Goal: Use online tool/utility: Utilize a website feature to perform a specific function

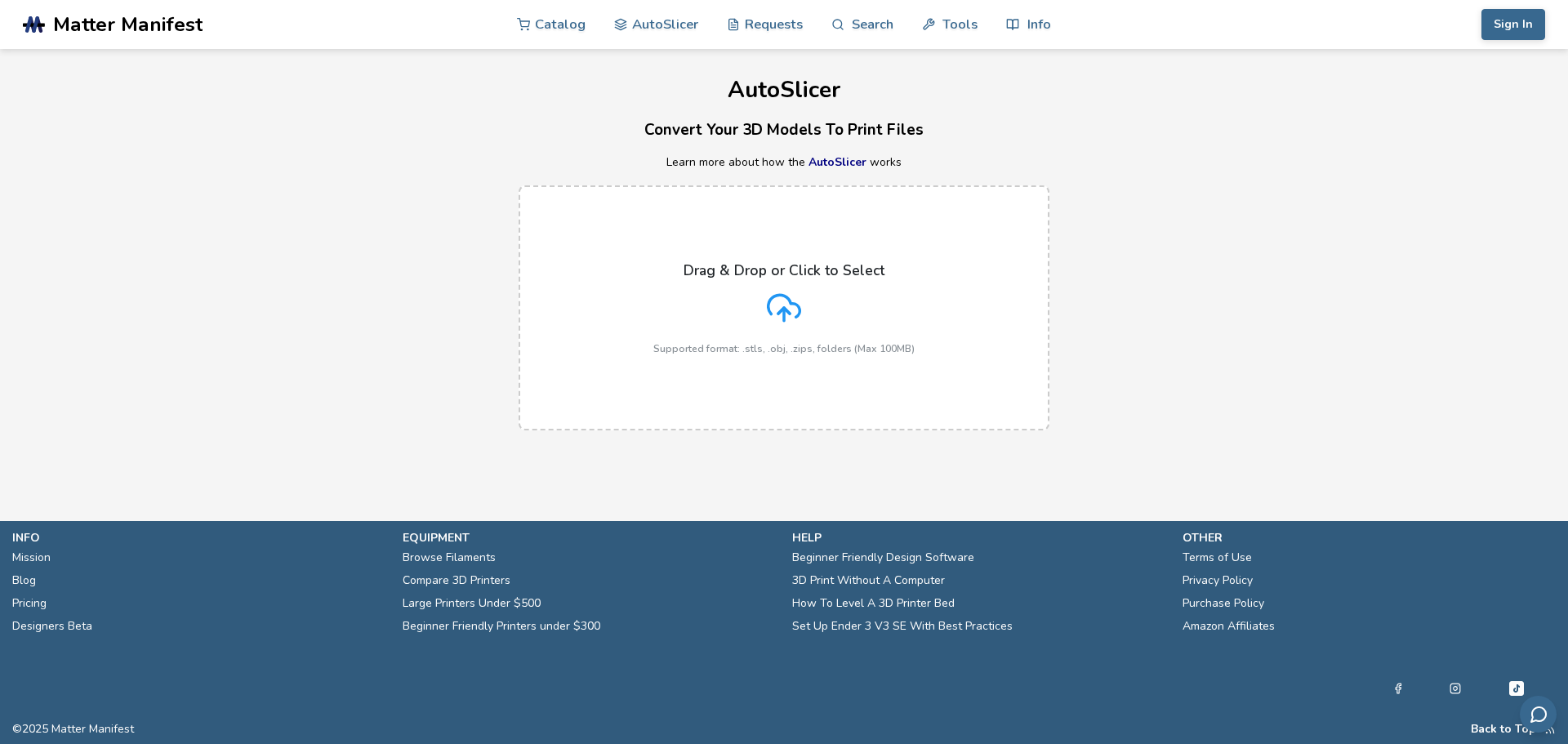
click at [794, 292] on icon at bounding box center [784, 308] width 35 height 35
click at [0, 0] on input "Drag & Drop or Click to Select Supported format: .stls, .obj, .zips, folders (M…" at bounding box center [0, 0] width 0 height 0
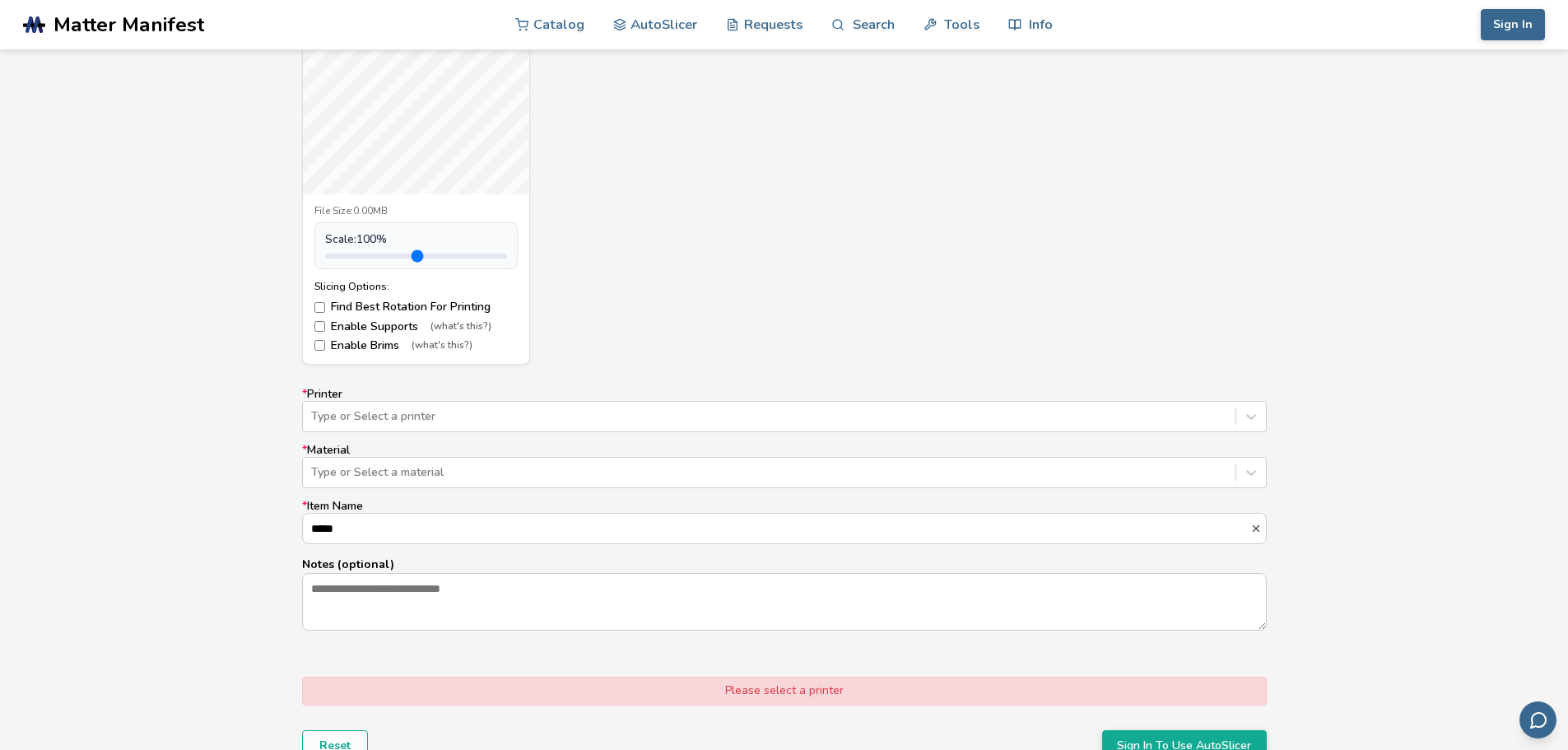
scroll to position [823, 0]
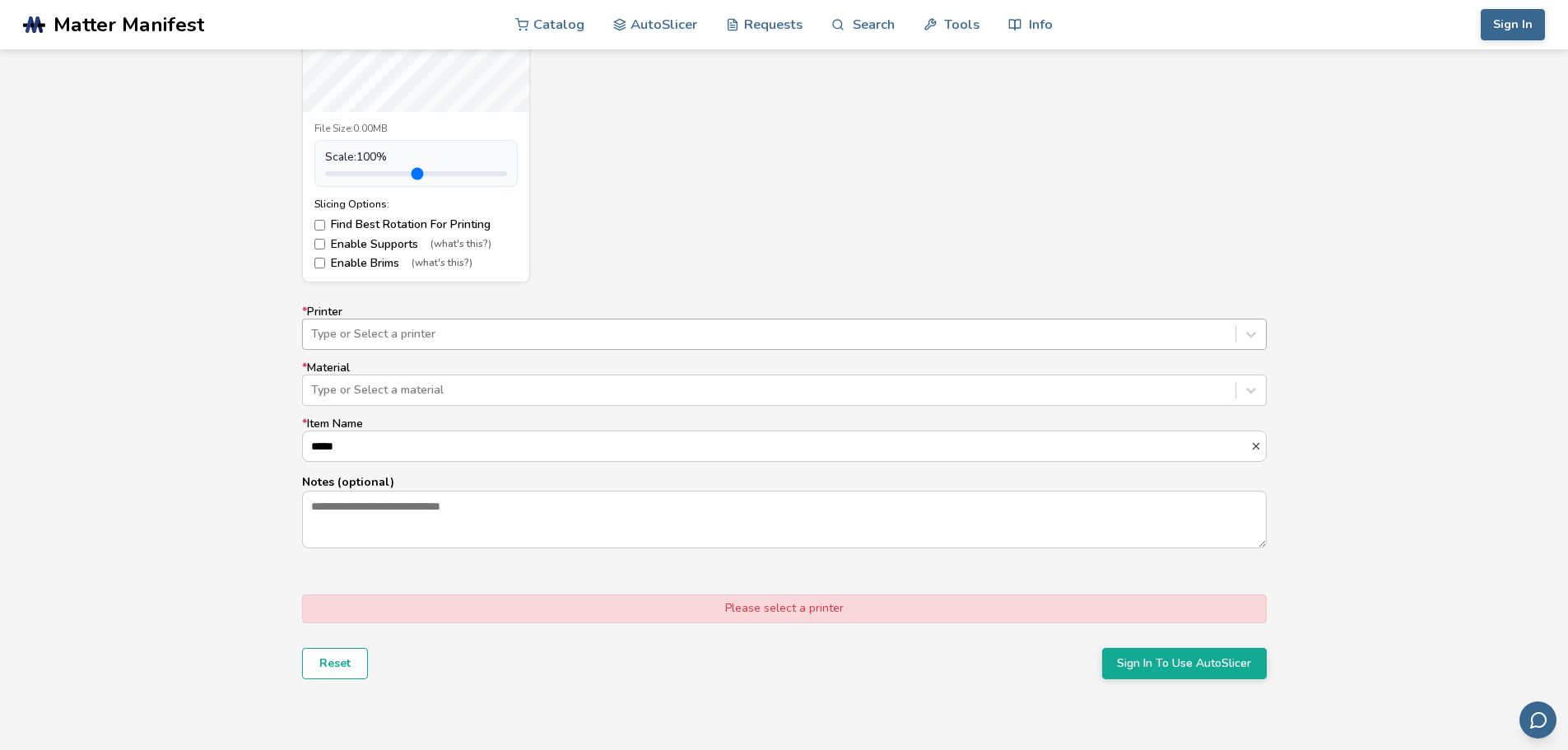
click at [724, 331] on div at bounding box center [768, 334] width 916 height 16
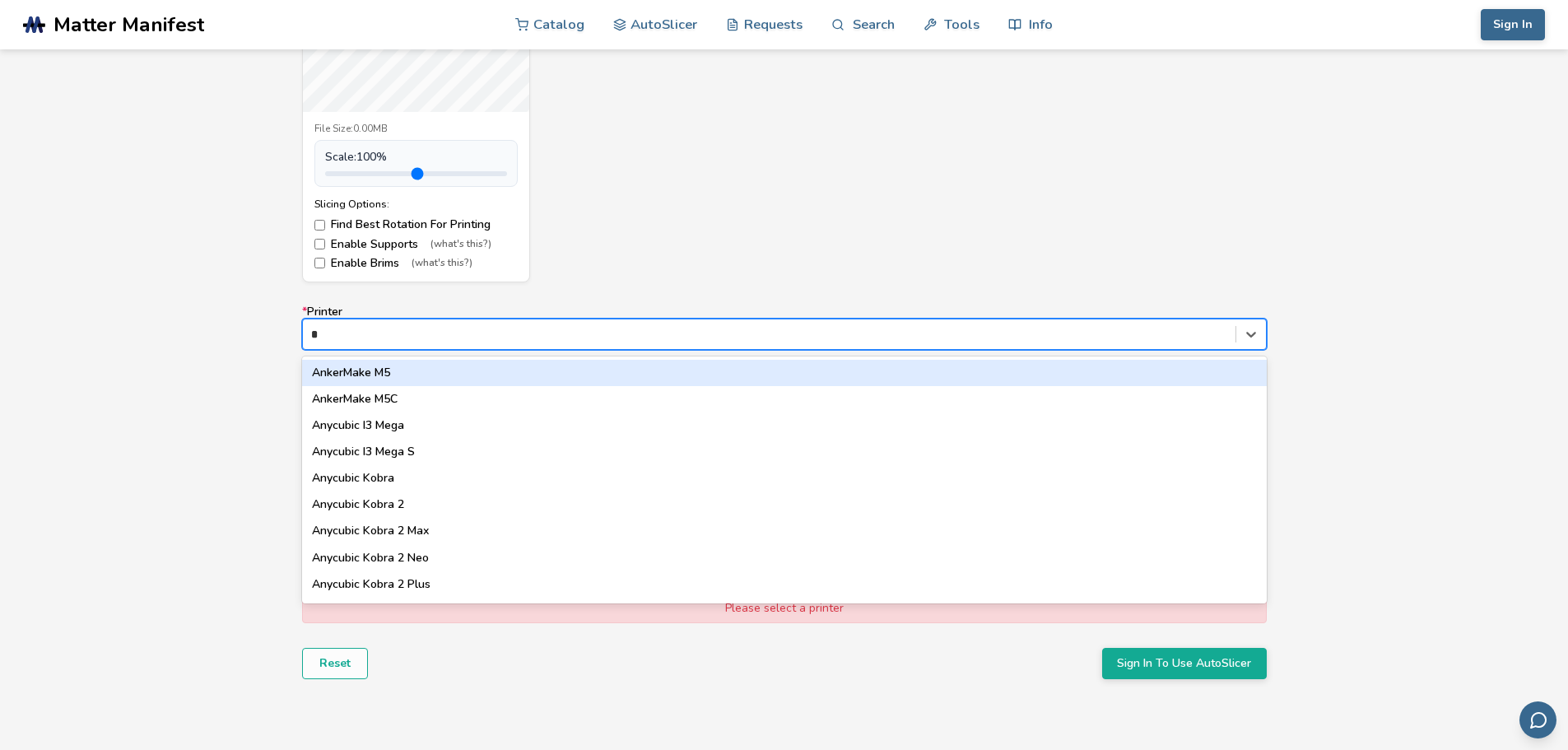
type input "**"
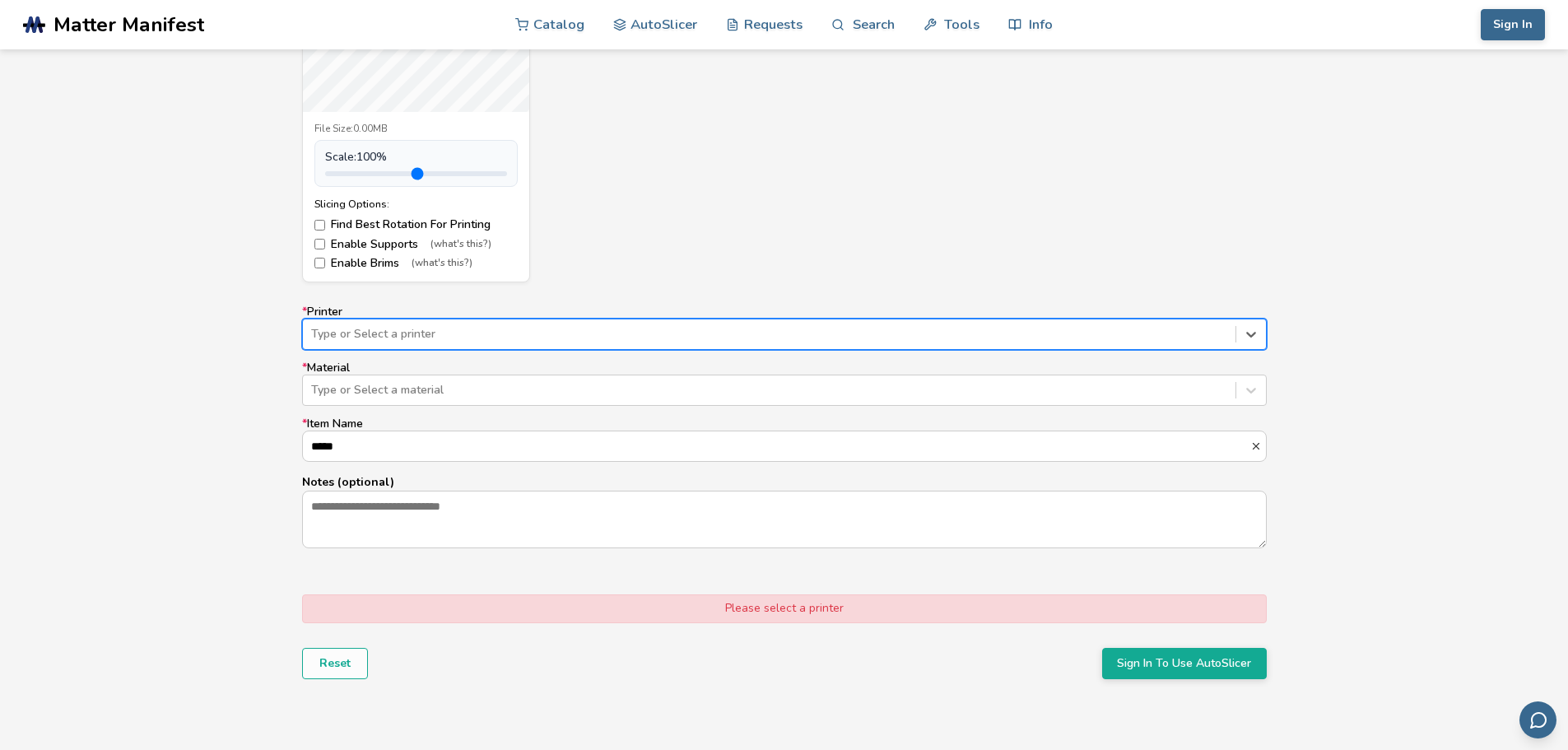
drag, startPoint x: 347, startPoint y: 340, endPoint x: 292, endPoint y: 337, distance: 55.1
click at [292, 337] on form "Model Controls: Click and drag to rotate • Scroll to zoom • Right click and dra…" at bounding box center [784, 228] width 988 height 922
type input "**"
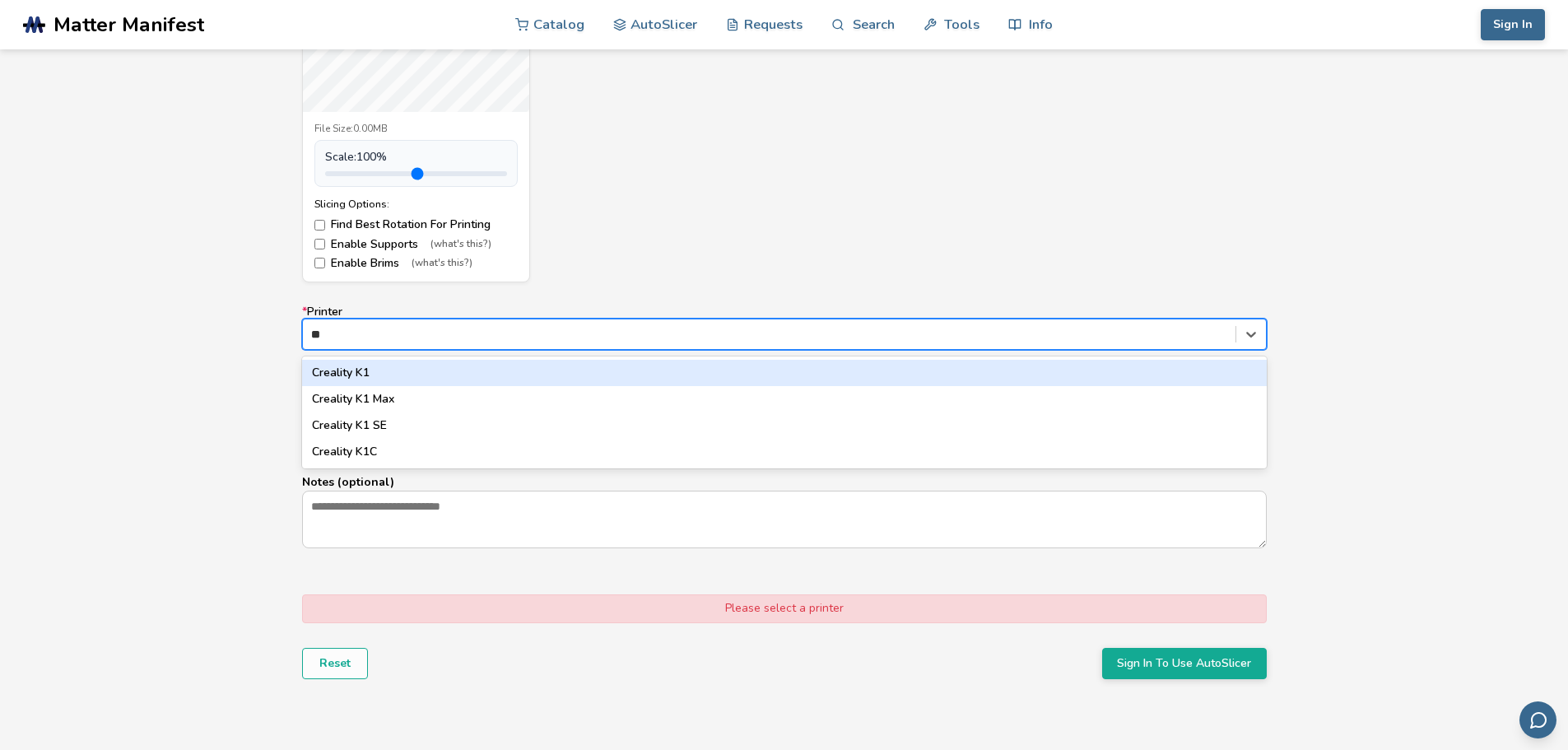
click at [390, 373] on div "Creality K1" at bounding box center [784, 373] width 964 height 26
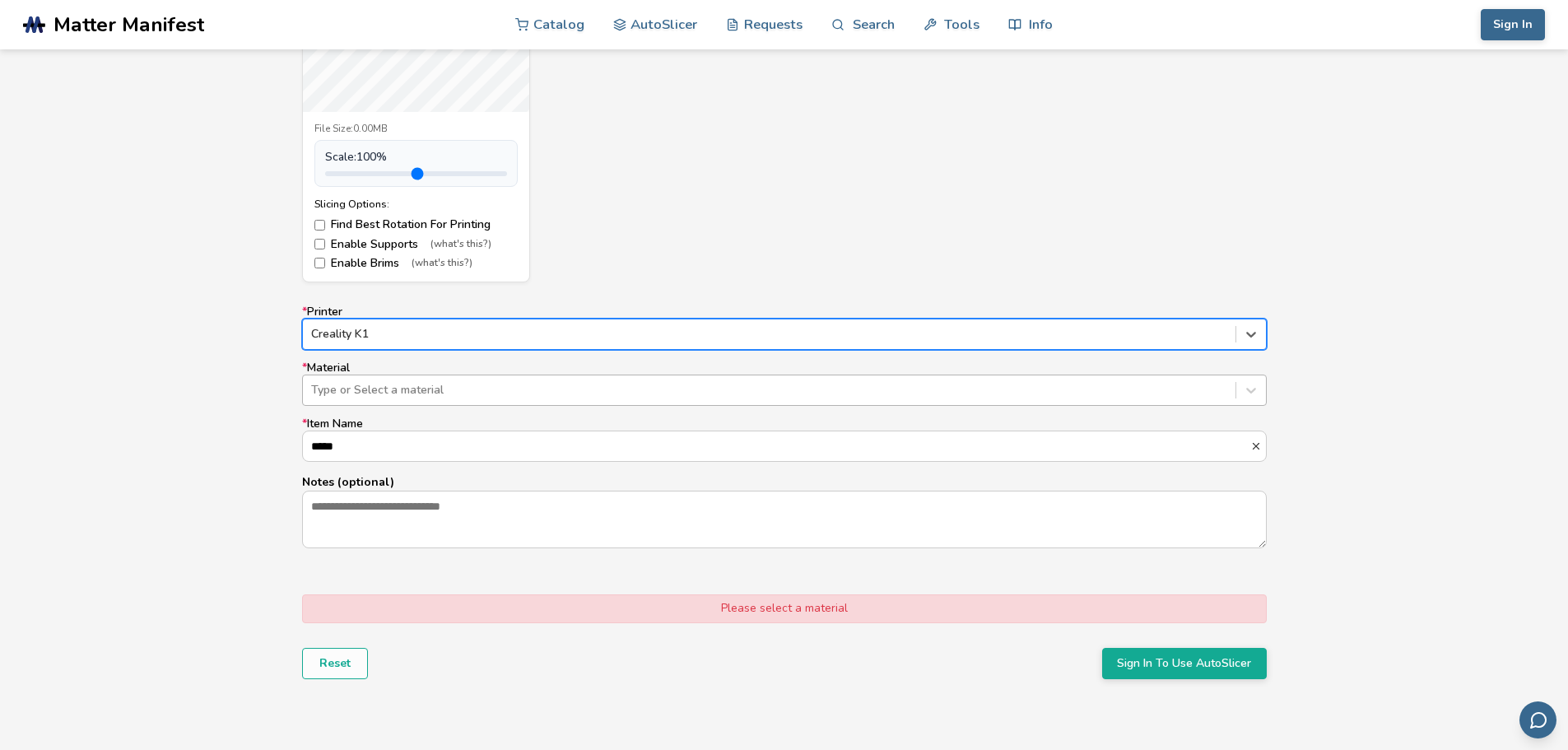
click at [427, 388] on div at bounding box center [768, 390] width 916 height 16
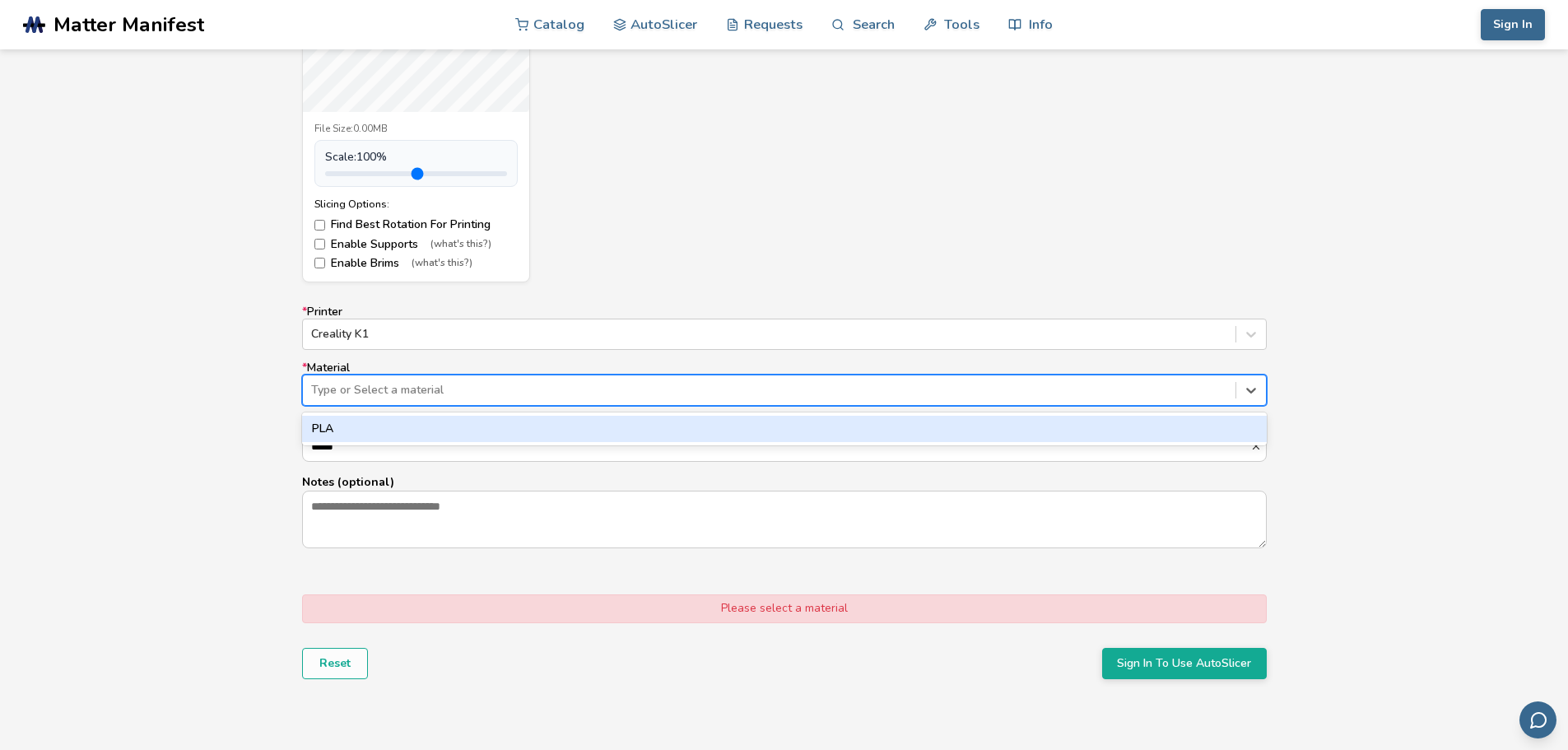
click at [422, 423] on div "PLA" at bounding box center [784, 428] width 964 height 26
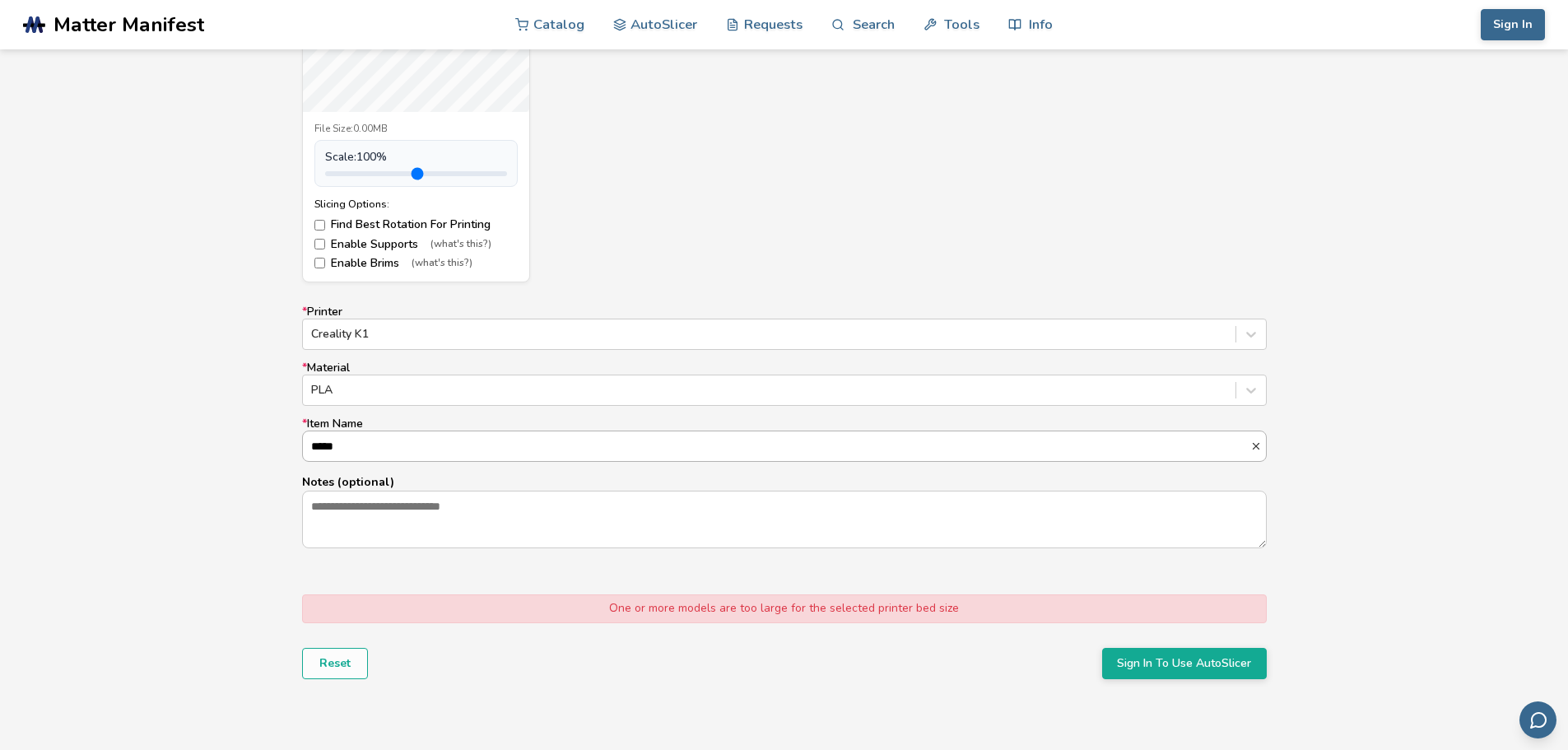
click at [411, 448] on input "*****" at bounding box center [776, 446] width 947 height 30
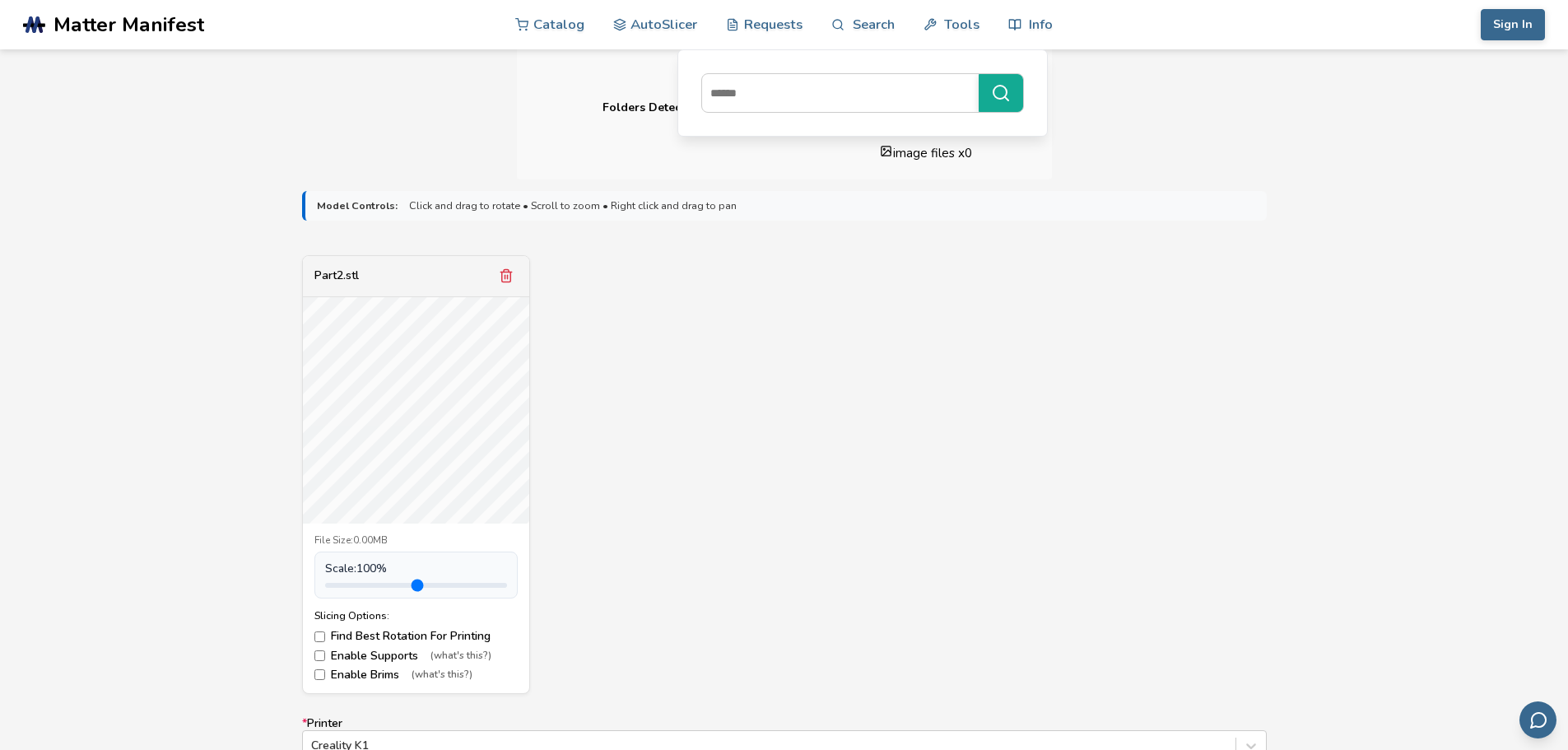
scroll to position [494, 0]
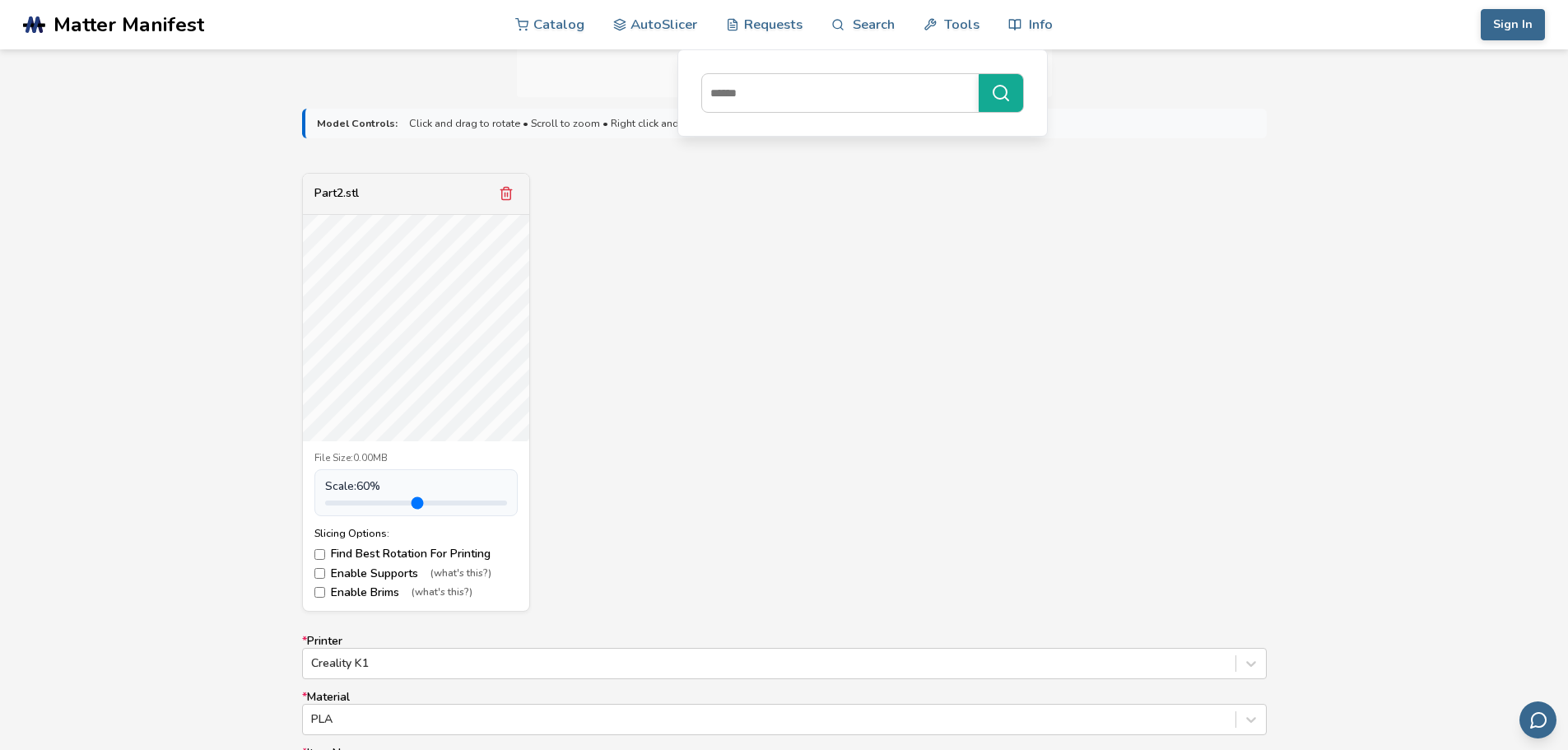
drag, startPoint x: 362, startPoint y: 503, endPoint x: 348, endPoint y: 503, distance: 14.0
type input "***"
click at [348, 503] on input "range" at bounding box center [416, 504] width 182 height 5
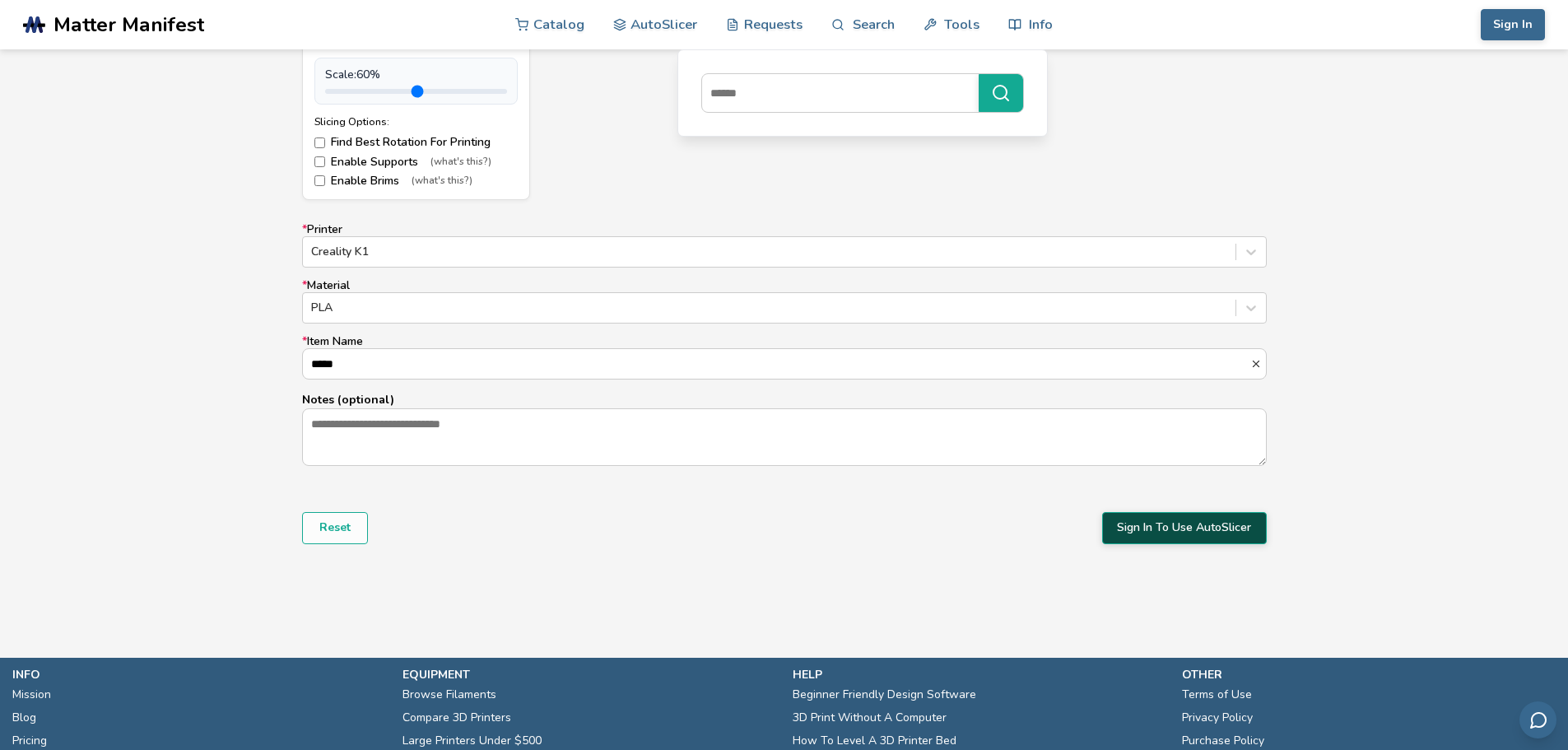
click at [1219, 522] on button "Sign In To Use AutoSlicer" at bounding box center [1184, 528] width 165 height 31
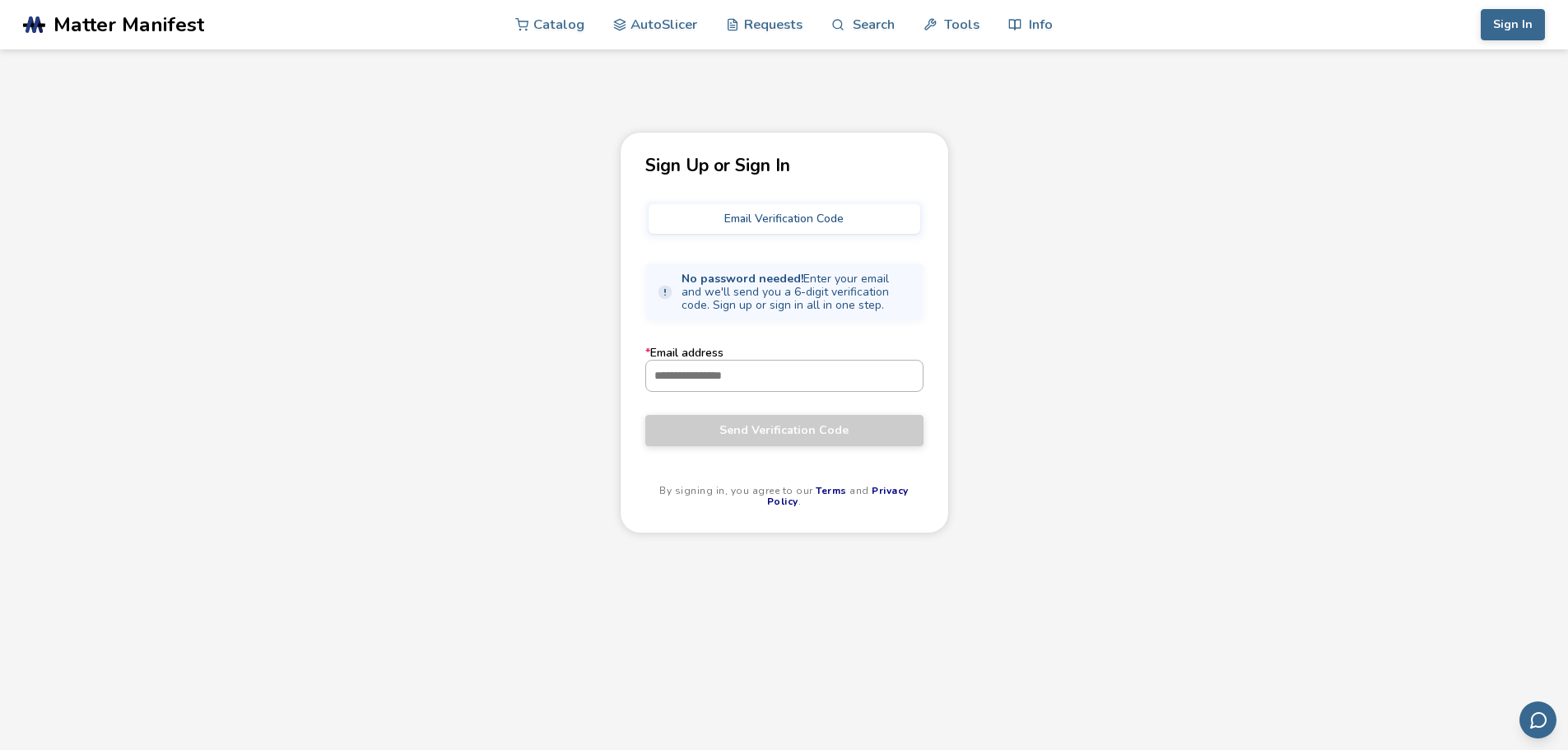
click at [811, 379] on input "* Email address" at bounding box center [784, 375] width 277 height 30
type input "**********"
click at [851, 431] on span "Send Verification Code" at bounding box center [784, 430] width 253 height 13
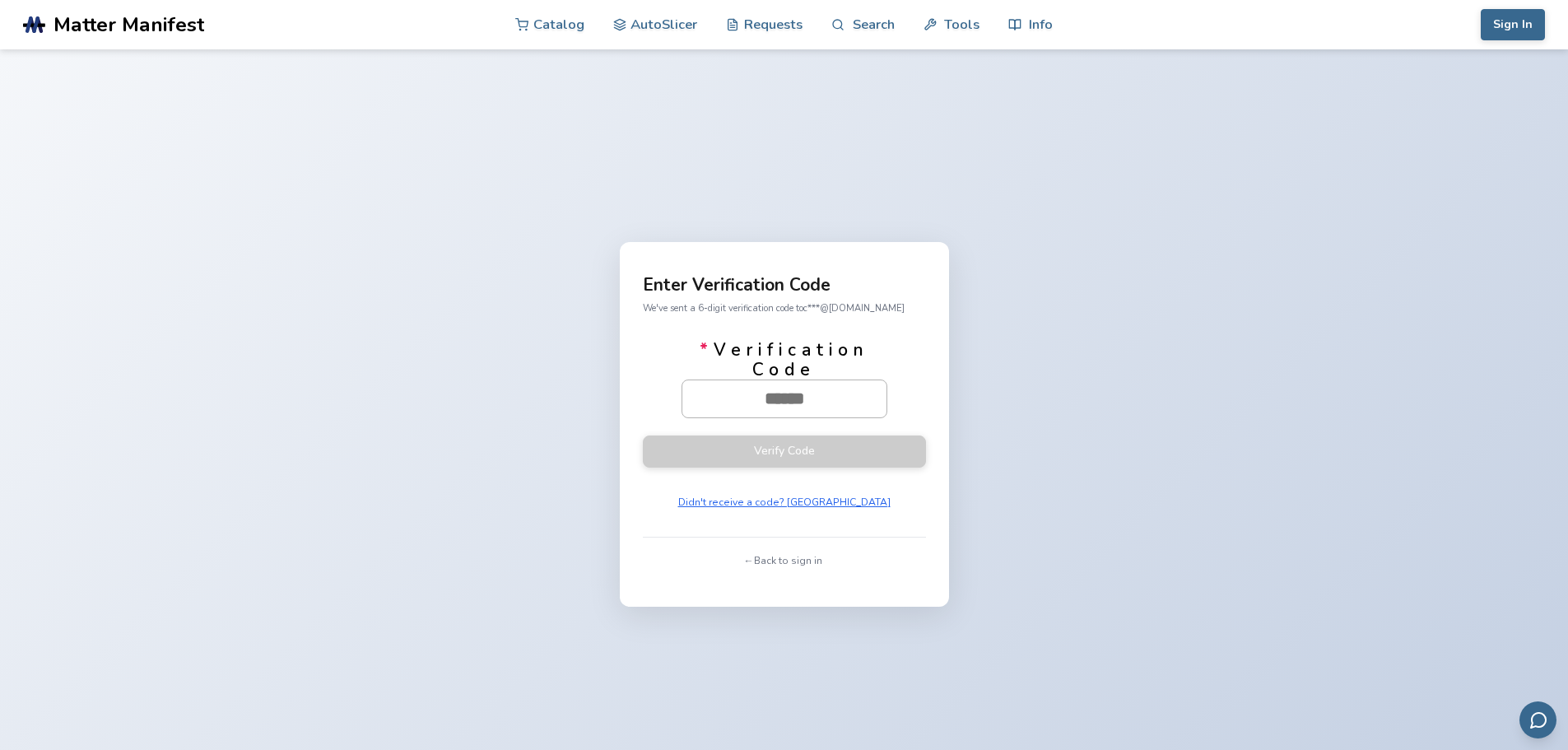
click at [753, 401] on input "* Verification Code" at bounding box center [784, 399] width 204 height 36
click at [747, 401] on input "* Verification Code" at bounding box center [784, 399] width 204 height 36
type input "******"
click at [869, 447] on button "Verify Code" at bounding box center [784, 451] width 283 height 32
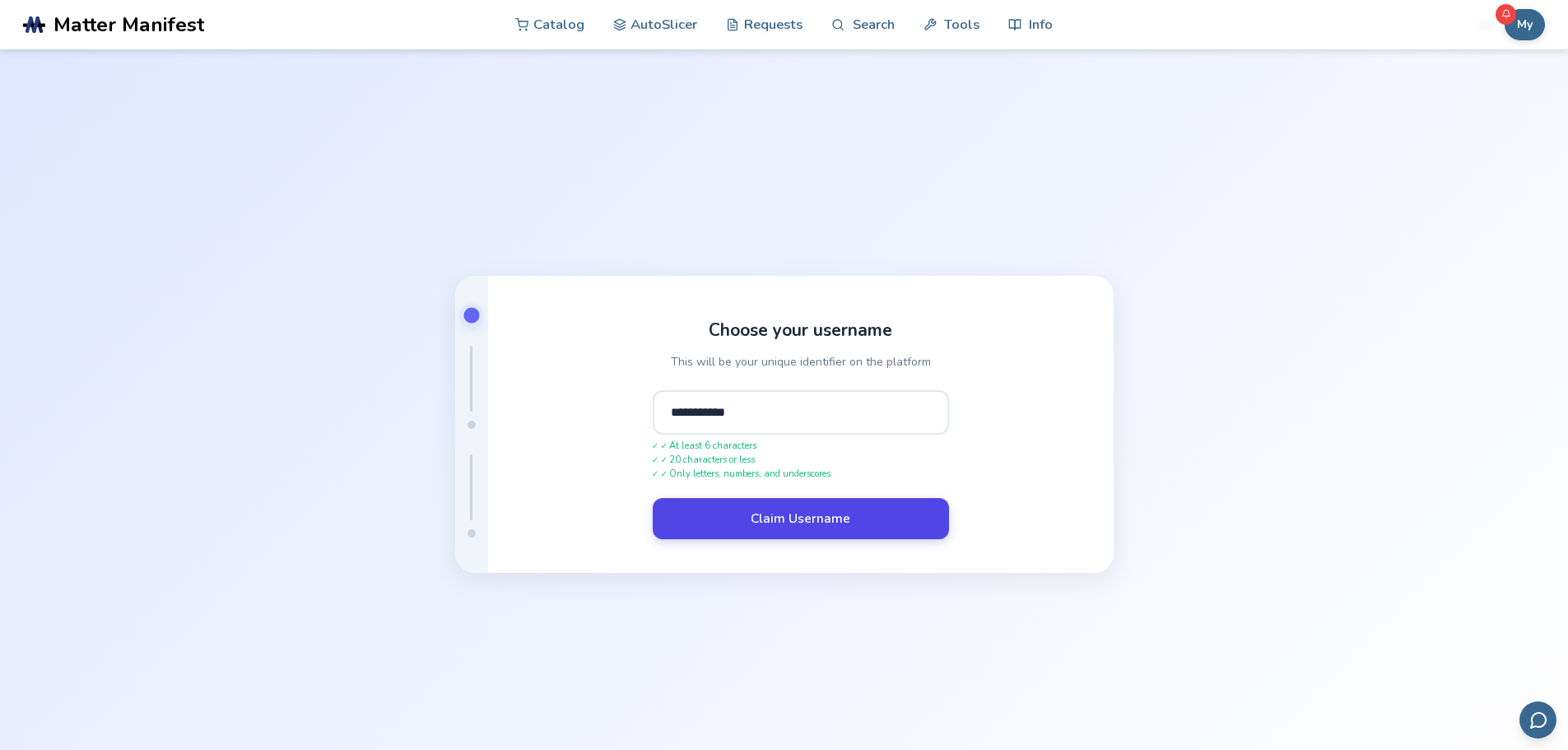
type input "**********"
click at [796, 525] on button "Claim Username" at bounding box center [801, 519] width 296 height 41
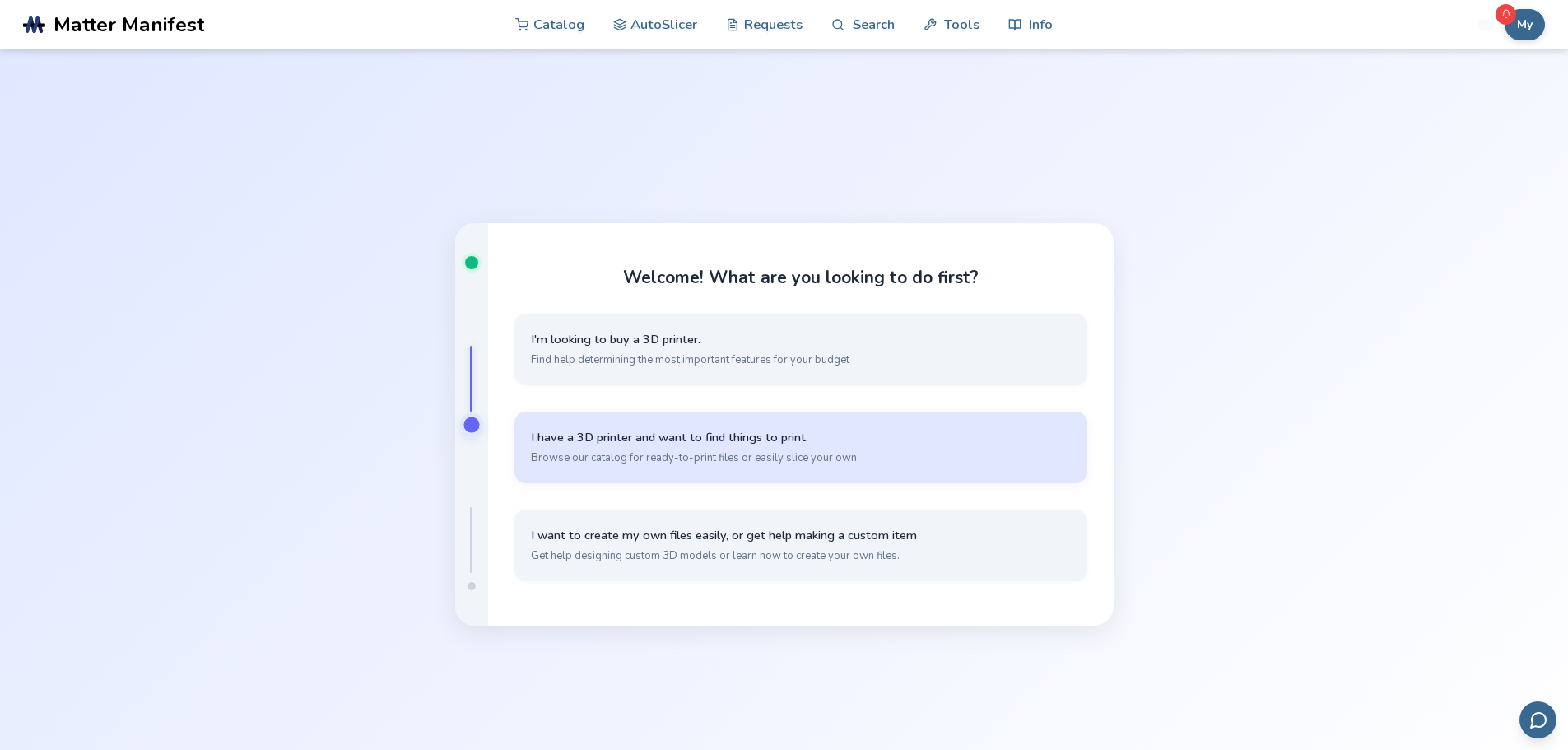
click at [934, 441] on span "I have a 3D printer and want to find things to print." at bounding box center [801, 437] width 540 height 15
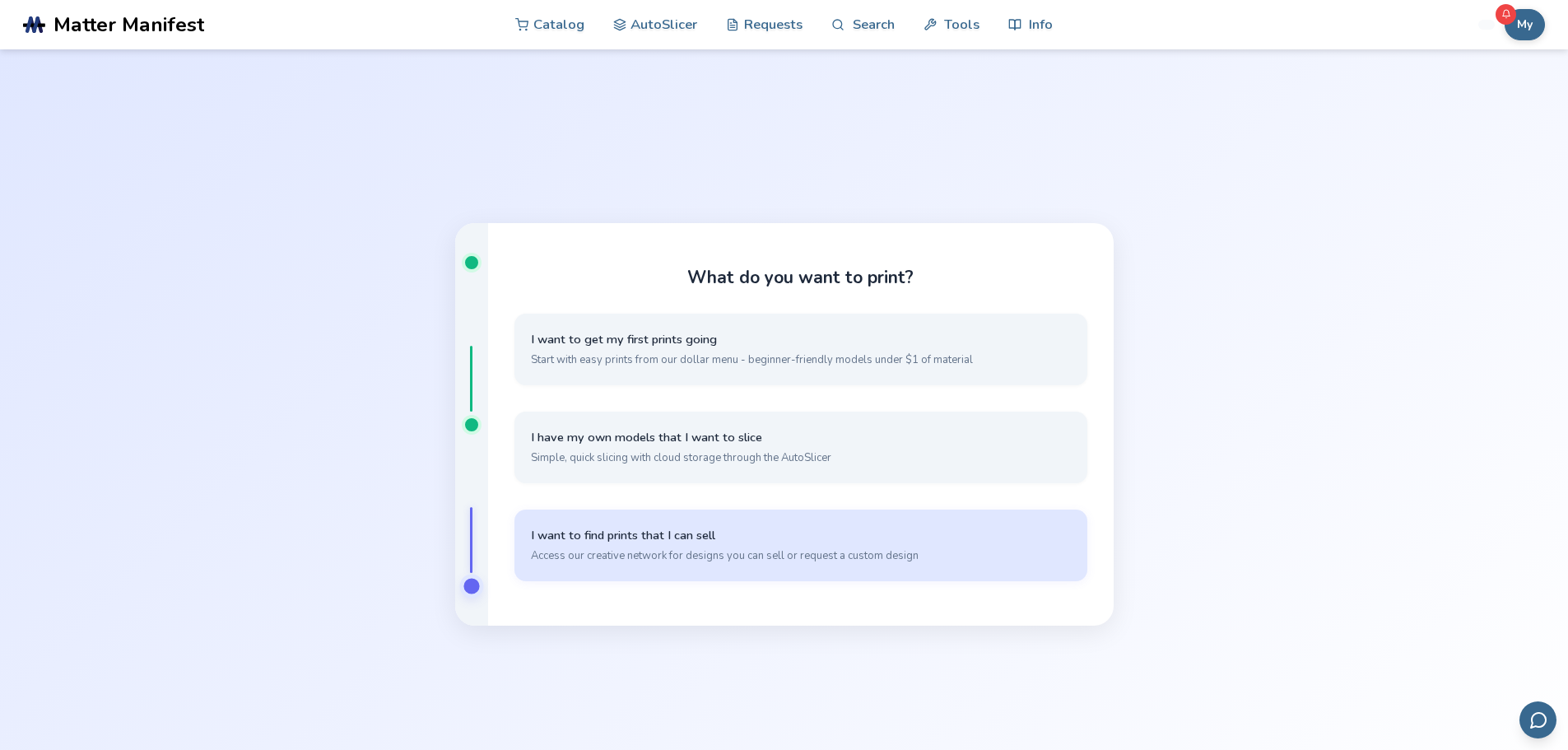
click at [751, 547] on button "I want to find prints that I can sell Access our creative network for designs y…" at bounding box center [801, 546] width 573 height 72
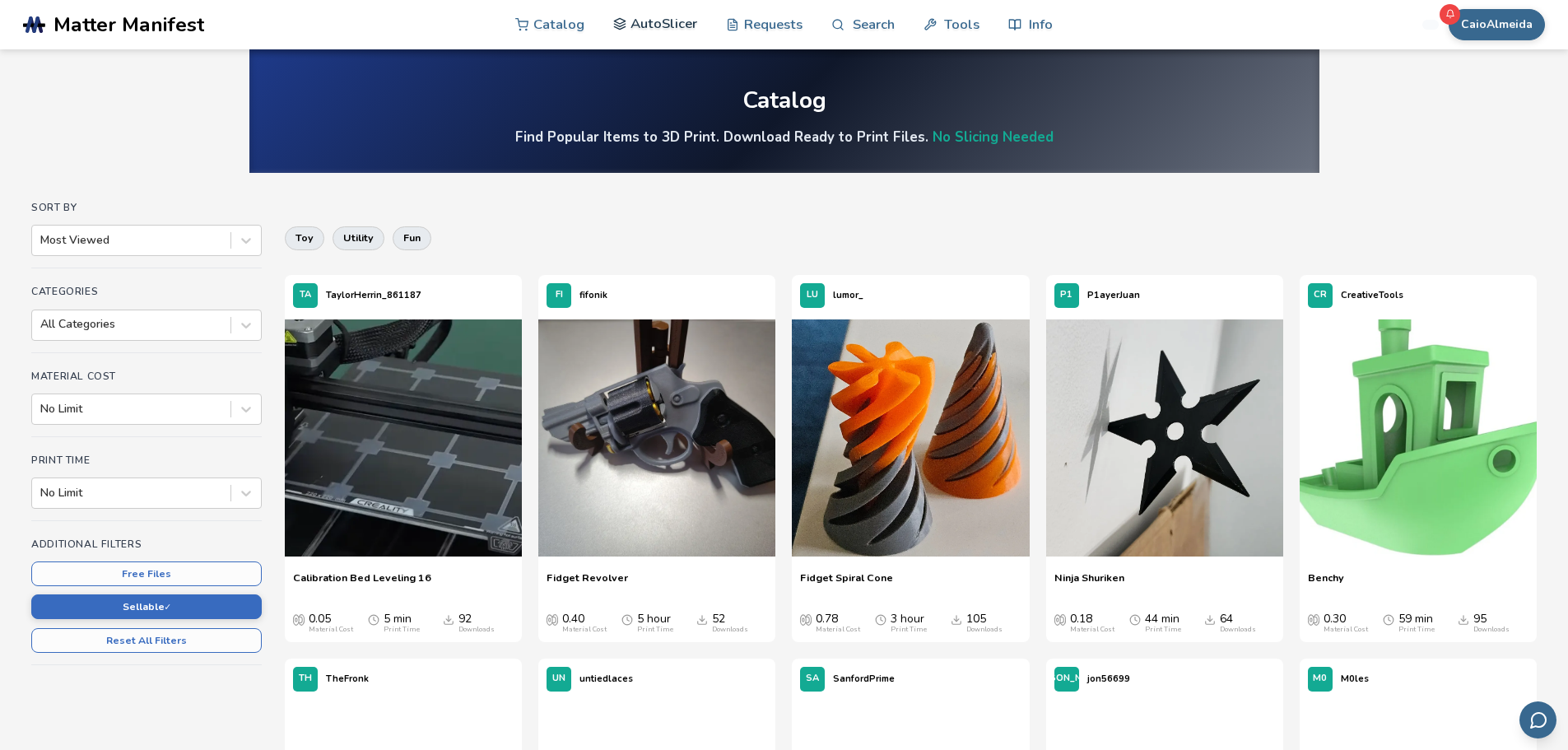
click at [682, 25] on link "AutoSlicer" at bounding box center [655, 23] width 85 height 49
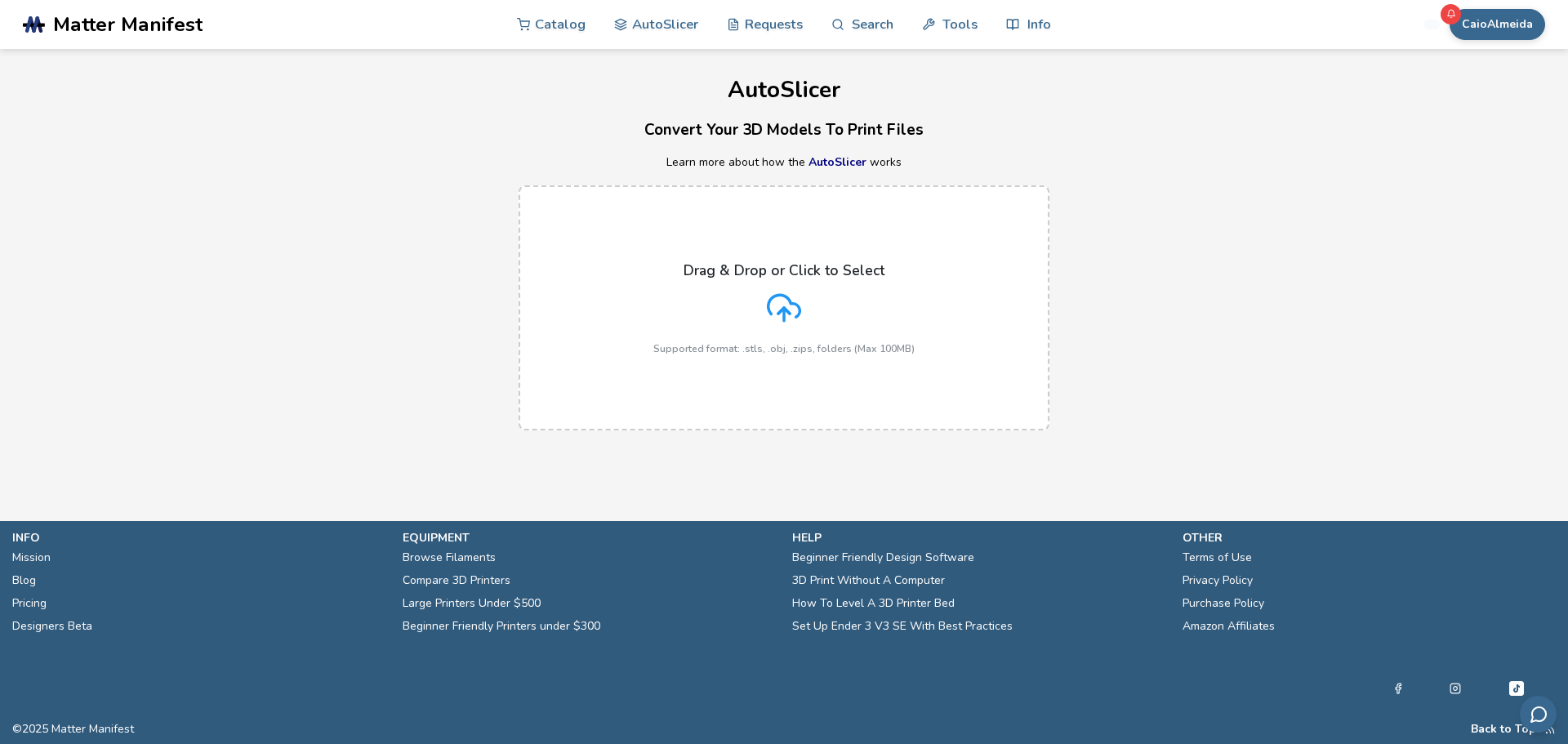
click at [777, 308] on icon at bounding box center [784, 308] width 35 height 35
click at [0, 0] on input "Drag & Drop or Click to Select Supported format: .stls, .obj, .zips, folders (M…" at bounding box center [0, 0] width 0 height 0
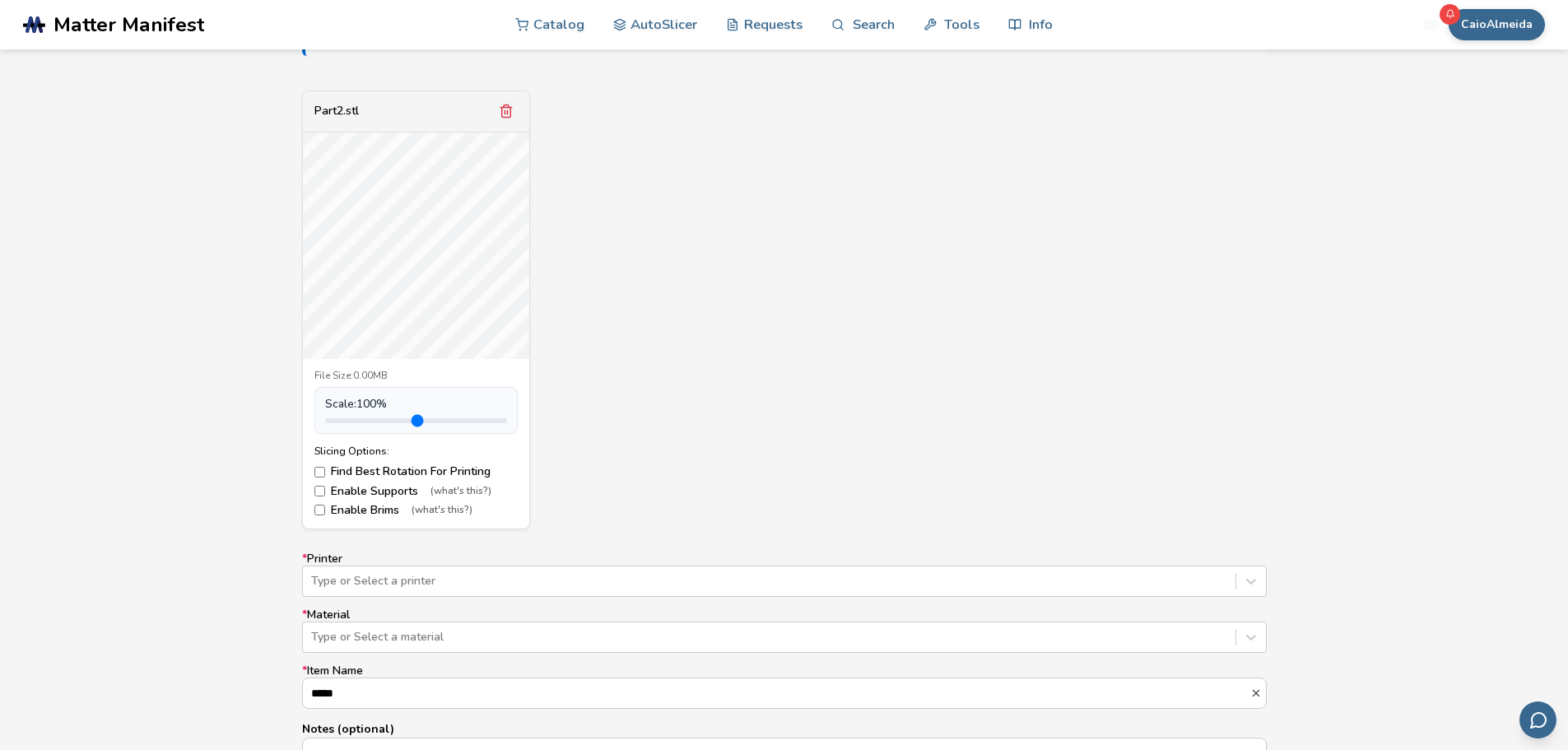
scroll to position [659, 0]
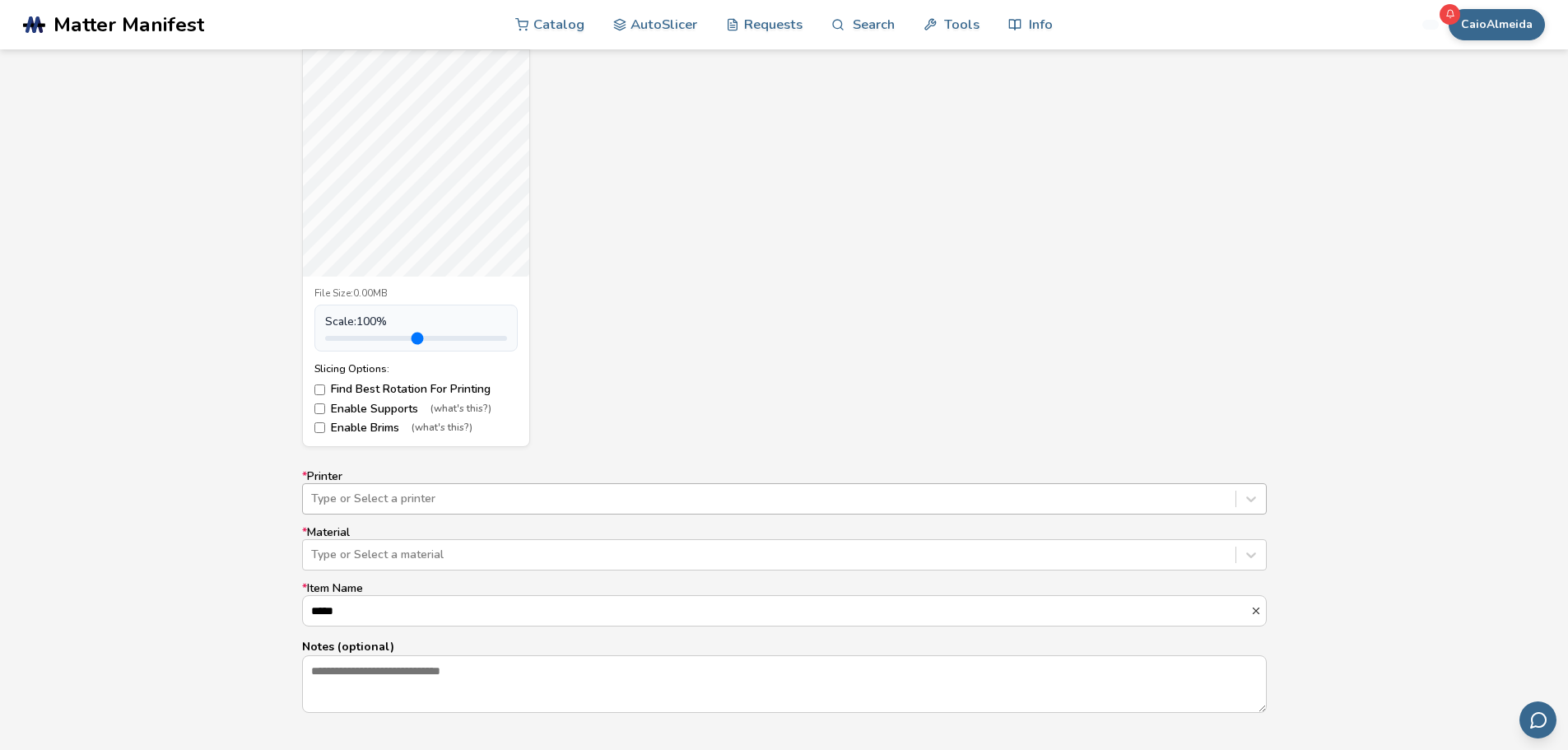
click at [767, 496] on div "Type or Select a printer" at bounding box center [784, 498] width 964 height 31
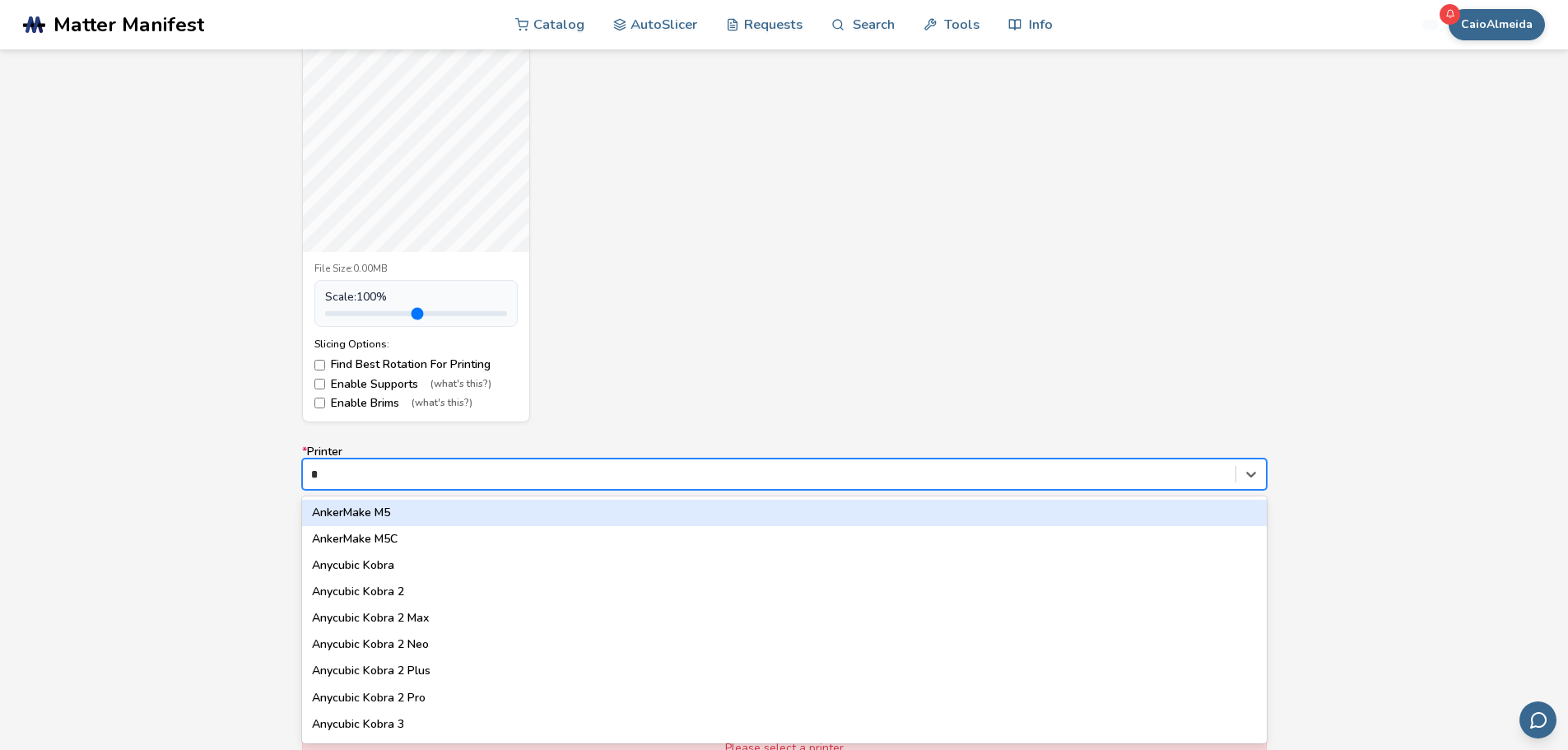
type input "**"
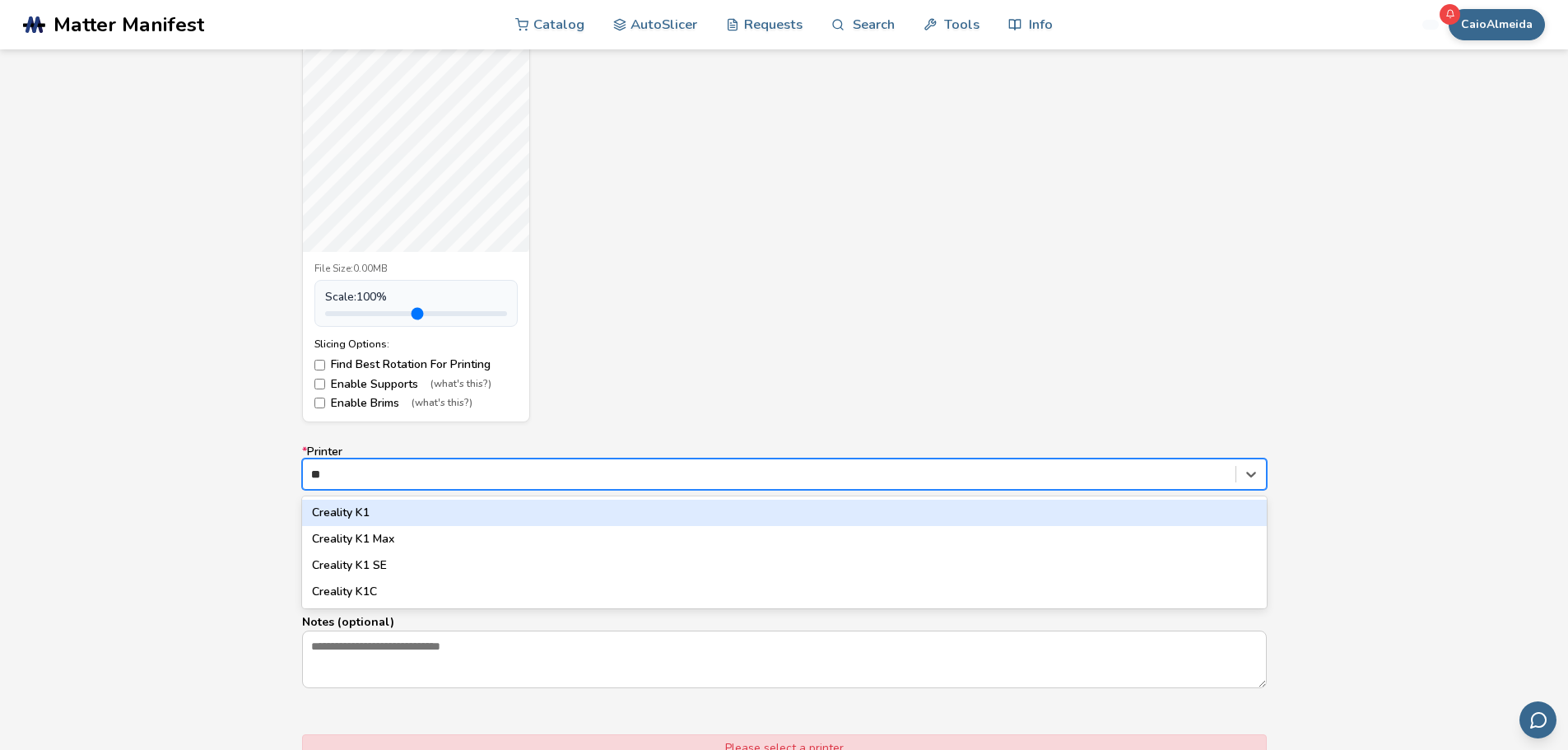
click at [493, 514] on div "Creality K1" at bounding box center [784, 513] width 964 height 26
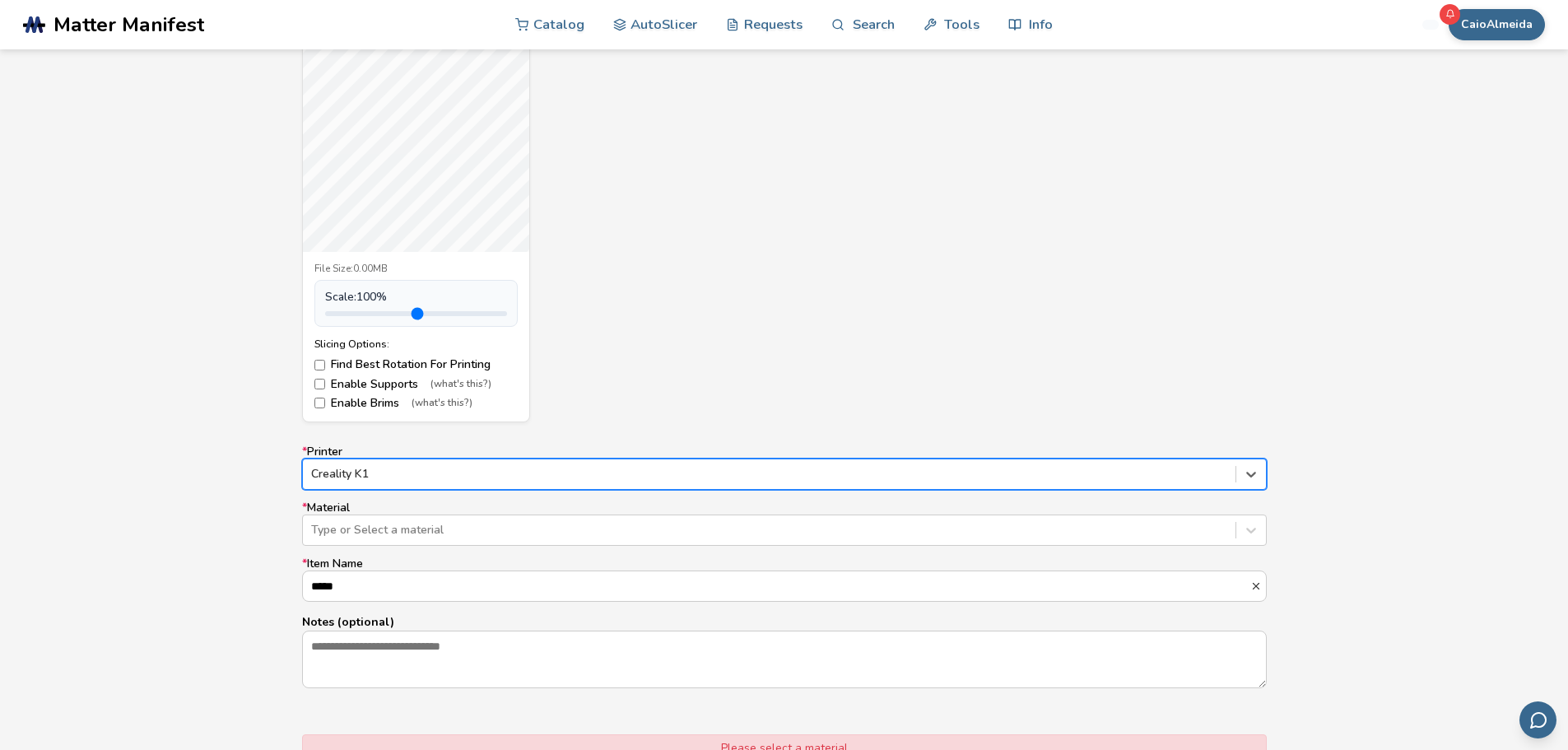
scroll to position [848, 0]
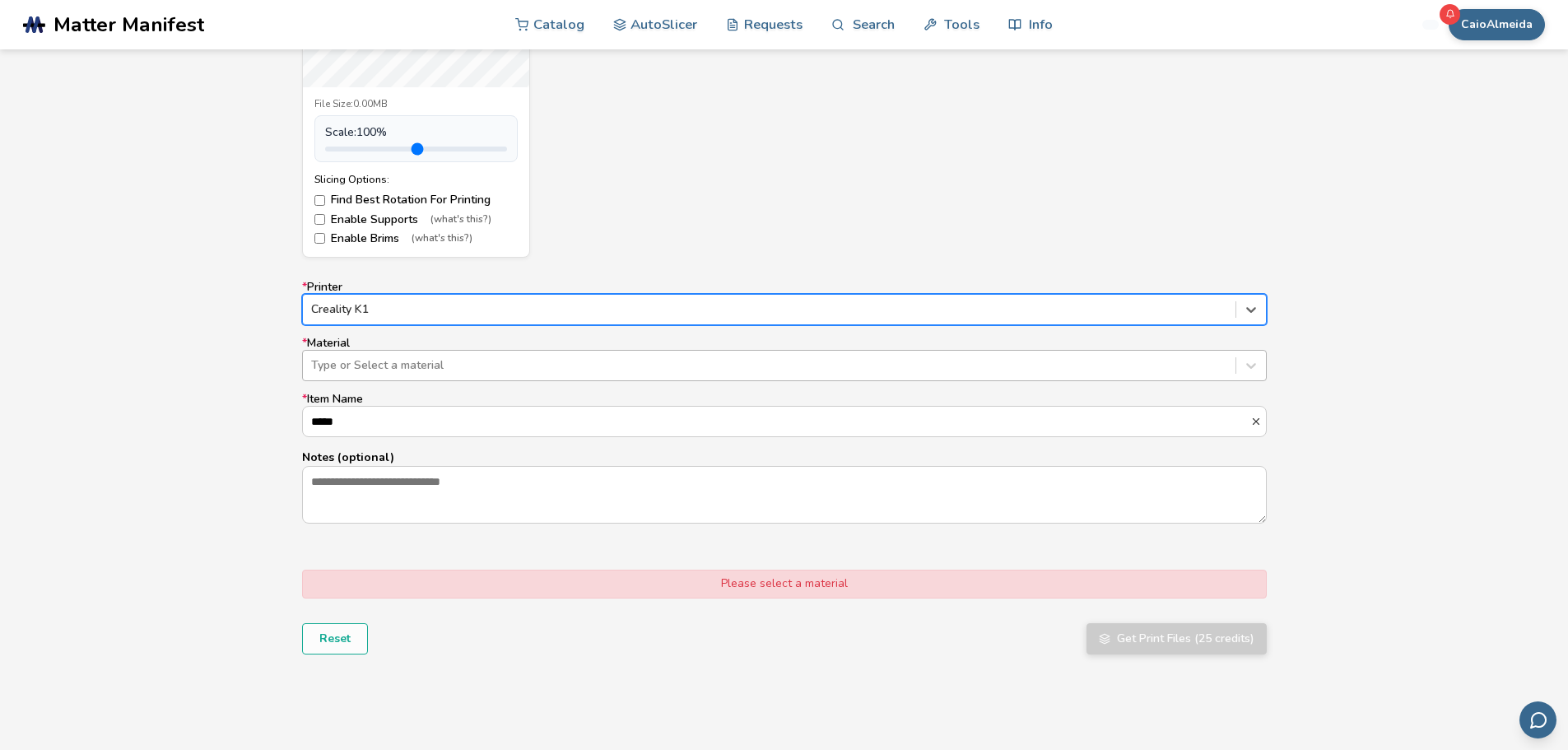
click at [667, 377] on div "Type or Select a material" at bounding box center [784, 366] width 964 height 31
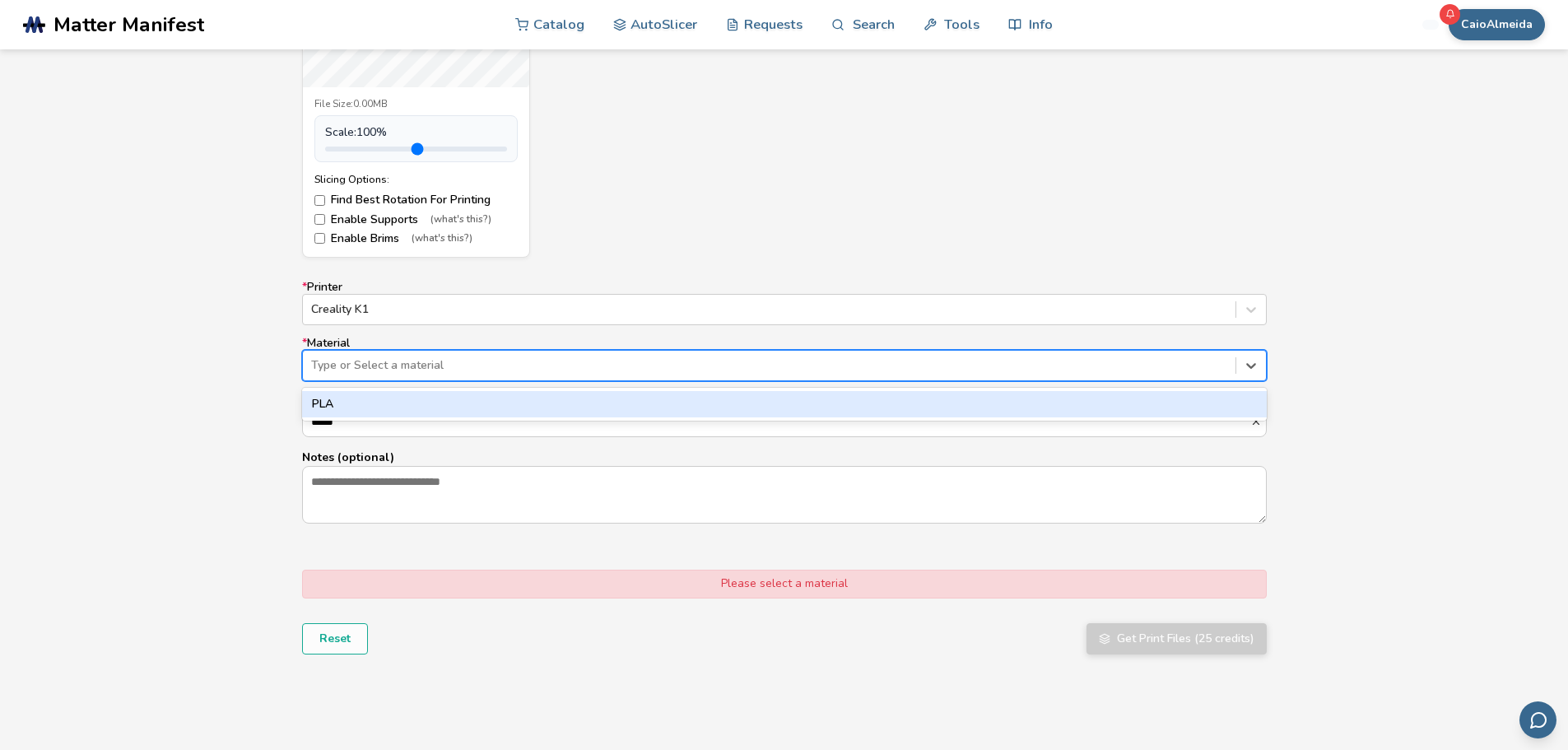
click at [564, 408] on div "PLA" at bounding box center [784, 403] width 964 height 26
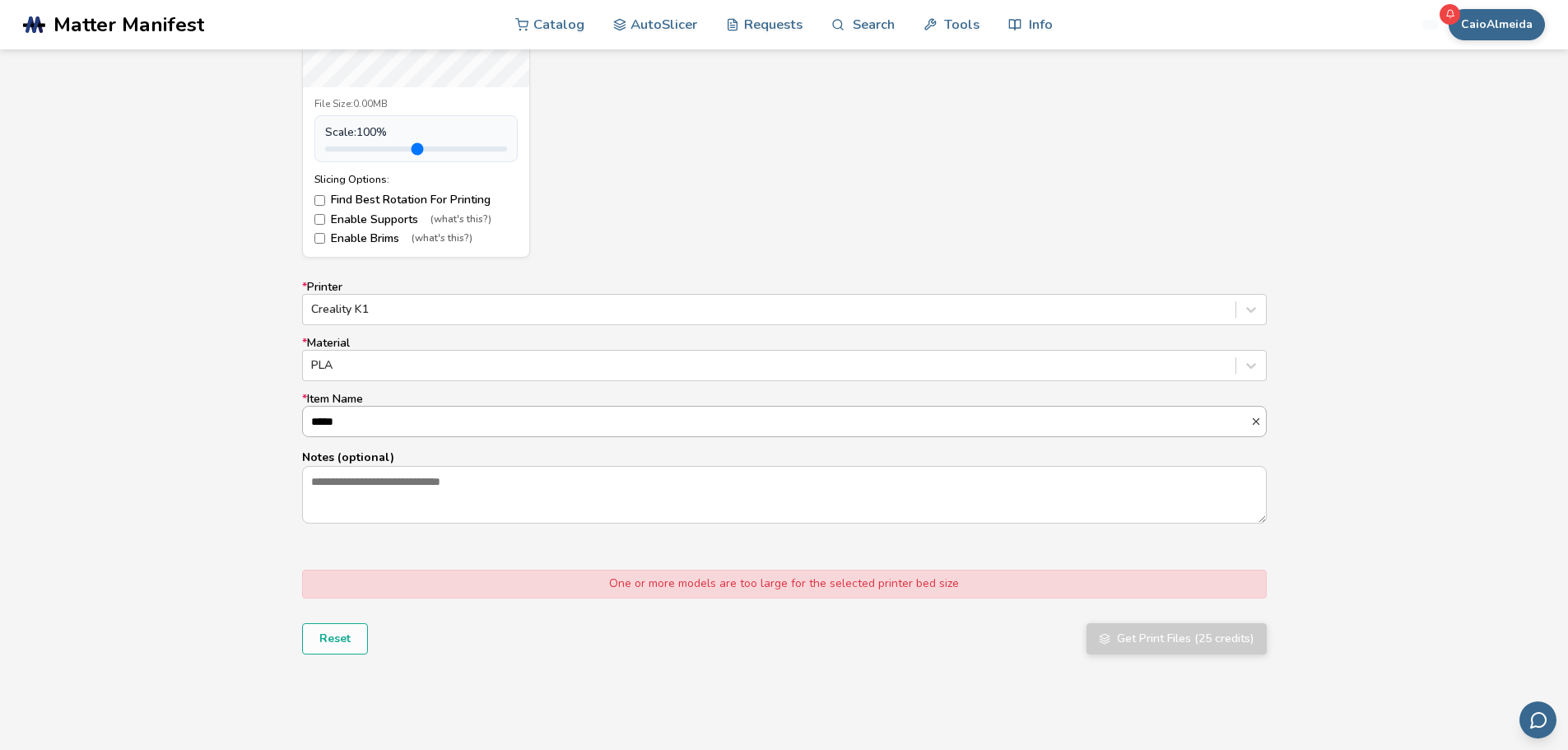
click at [405, 424] on input "*****" at bounding box center [776, 421] width 947 height 30
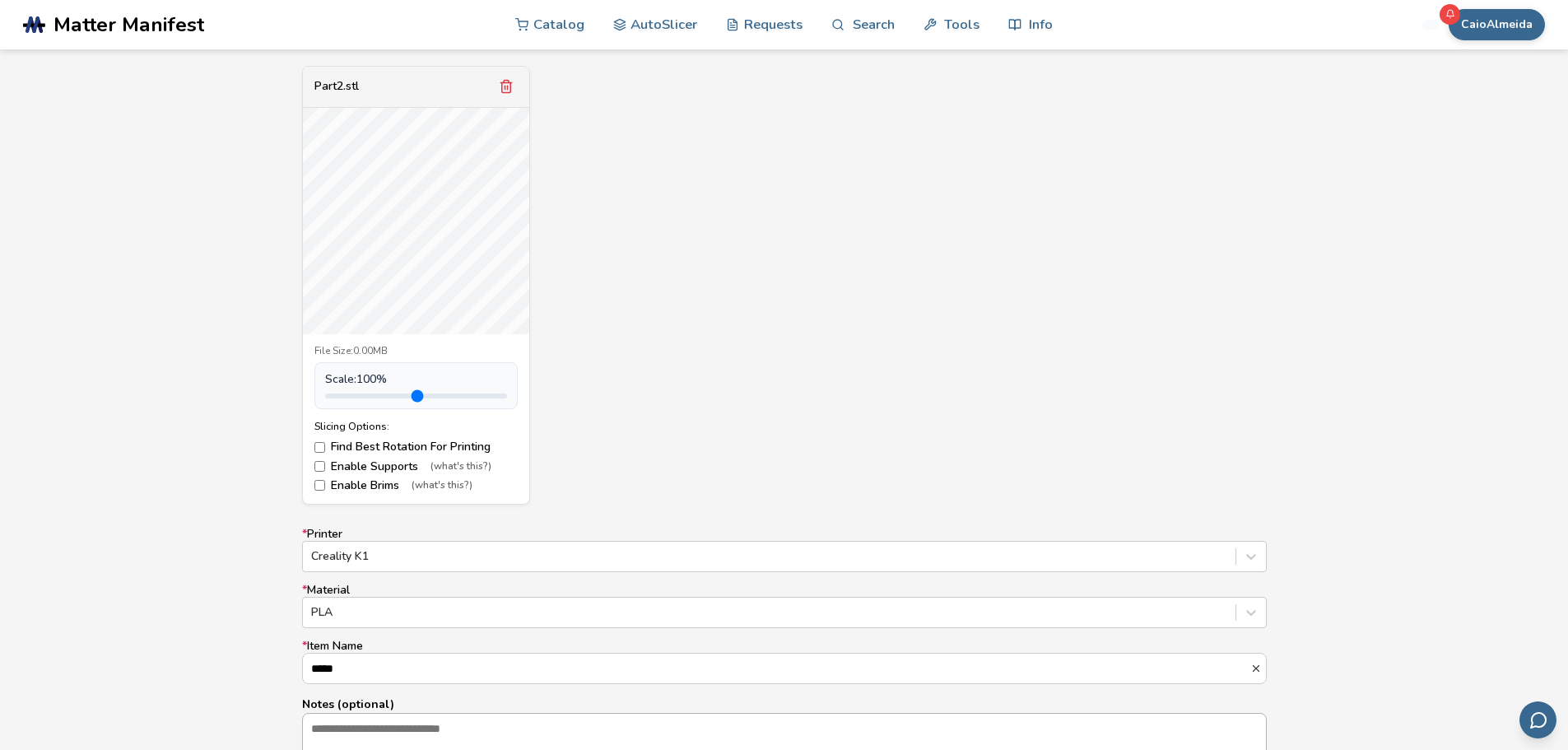
scroll to position [519, 0]
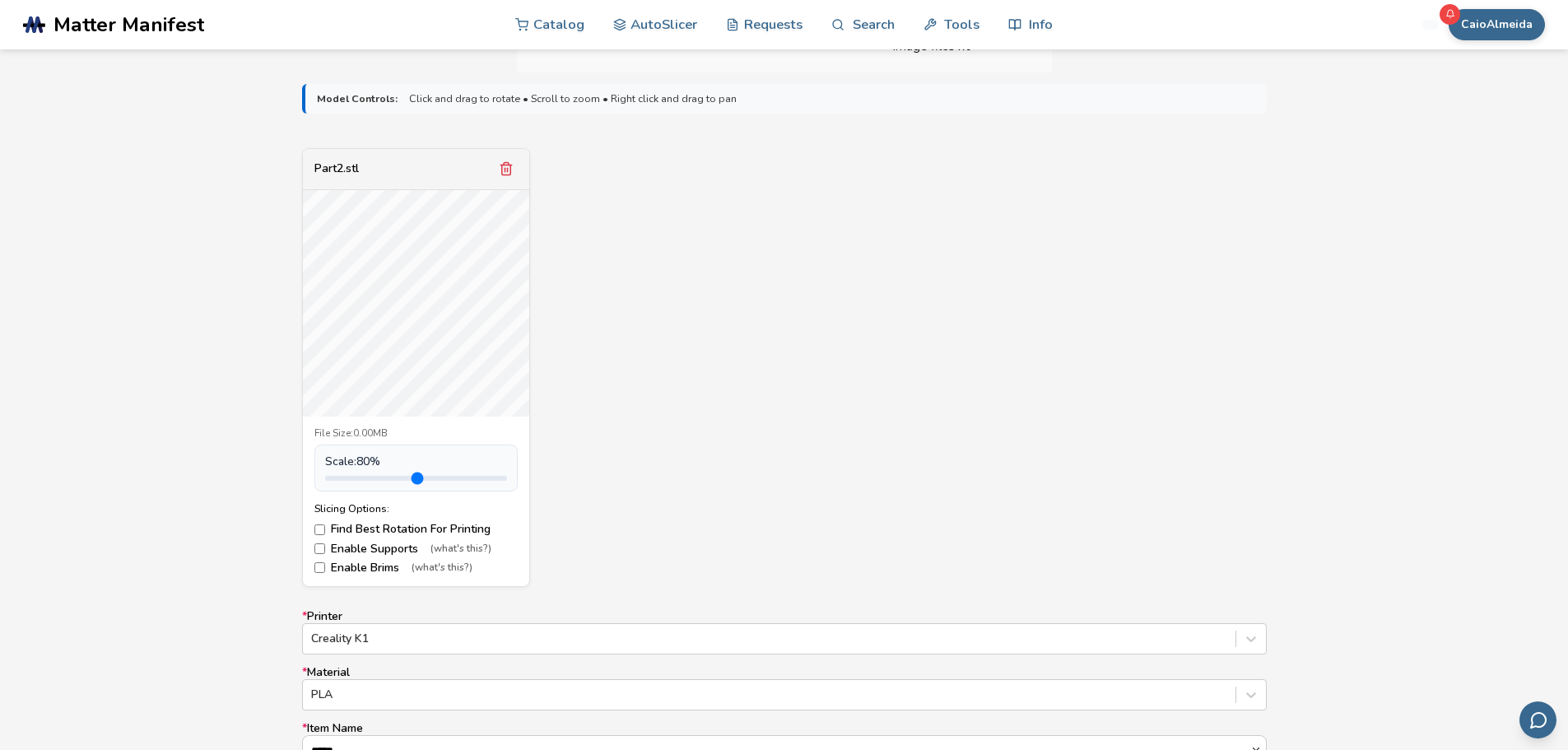
click at [357, 476] on input "range" at bounding box center [416, 478] width 182 height 5
click at [624, 454] on div "Part2.stl File Size: 0.00MB Scale: 80 % Slicing Options: Find Best Rotation For…" at bounding box center [784, 367] width 964 height 439
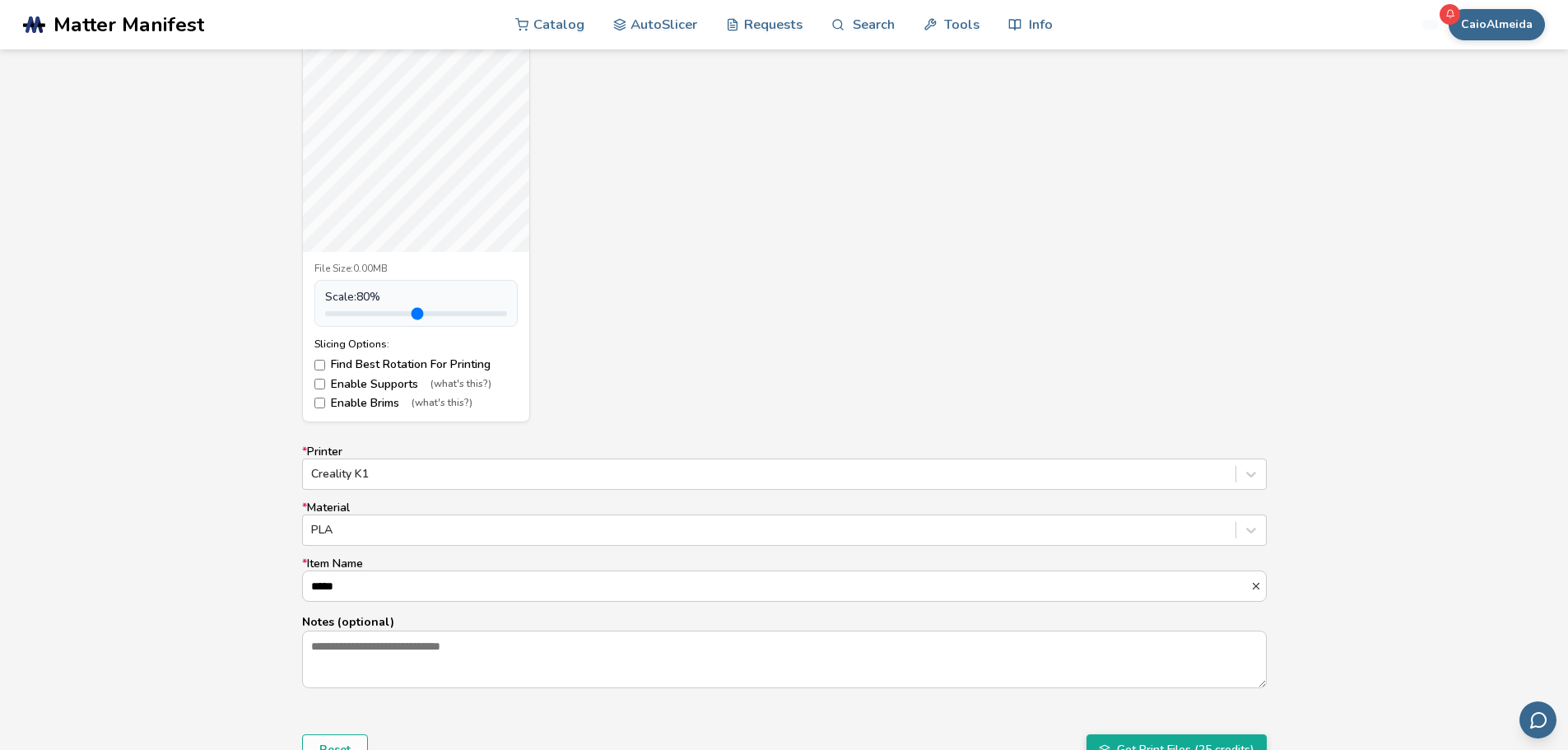
scroll to position [601, 0]
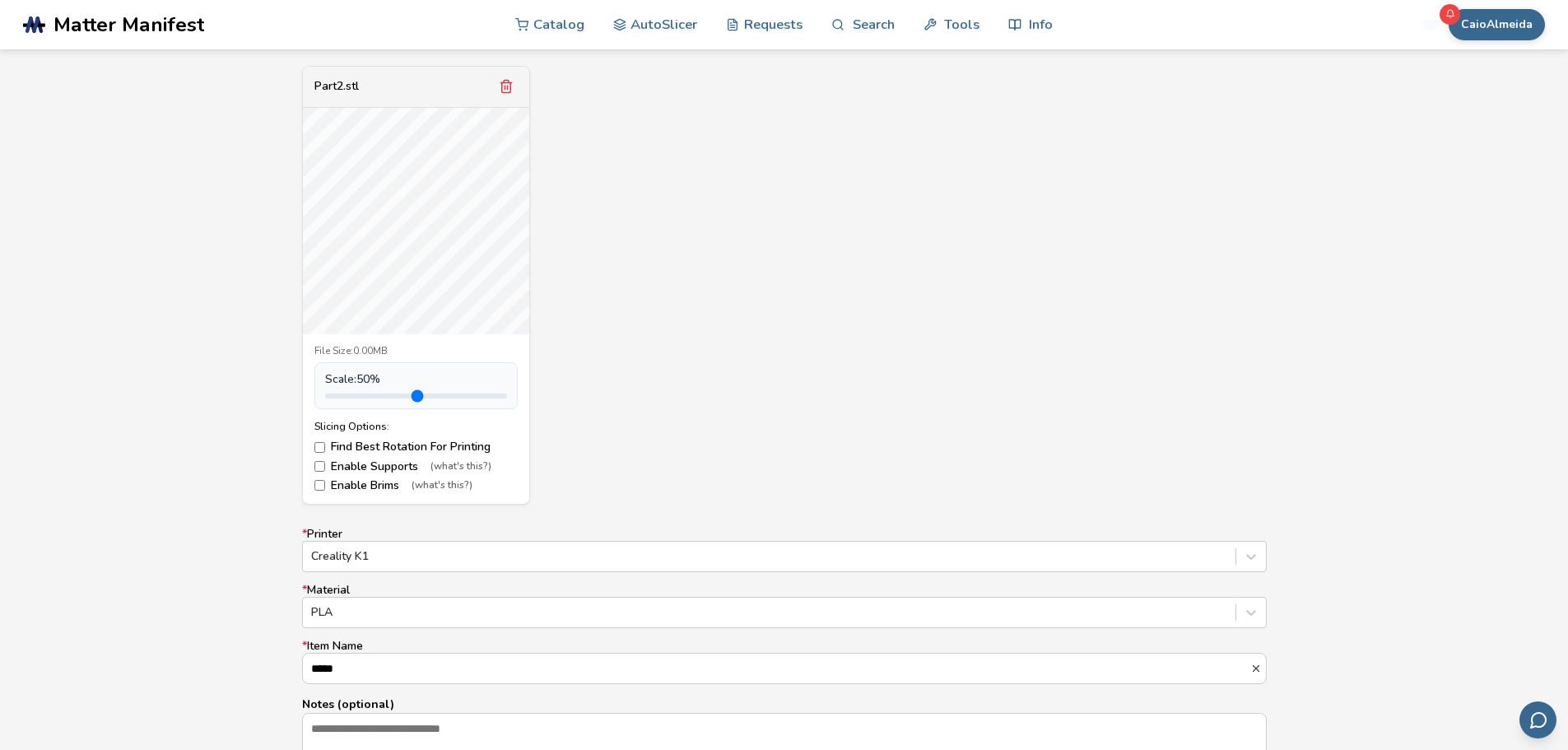
drag, startPoint x: 354, startPoint y: 398, endPoint x: 346, endPoint y: 401, distance: 8.5
type input "***"
click at [346, 399] on input "range" at bounding box center [416, 396] width 182 height 5
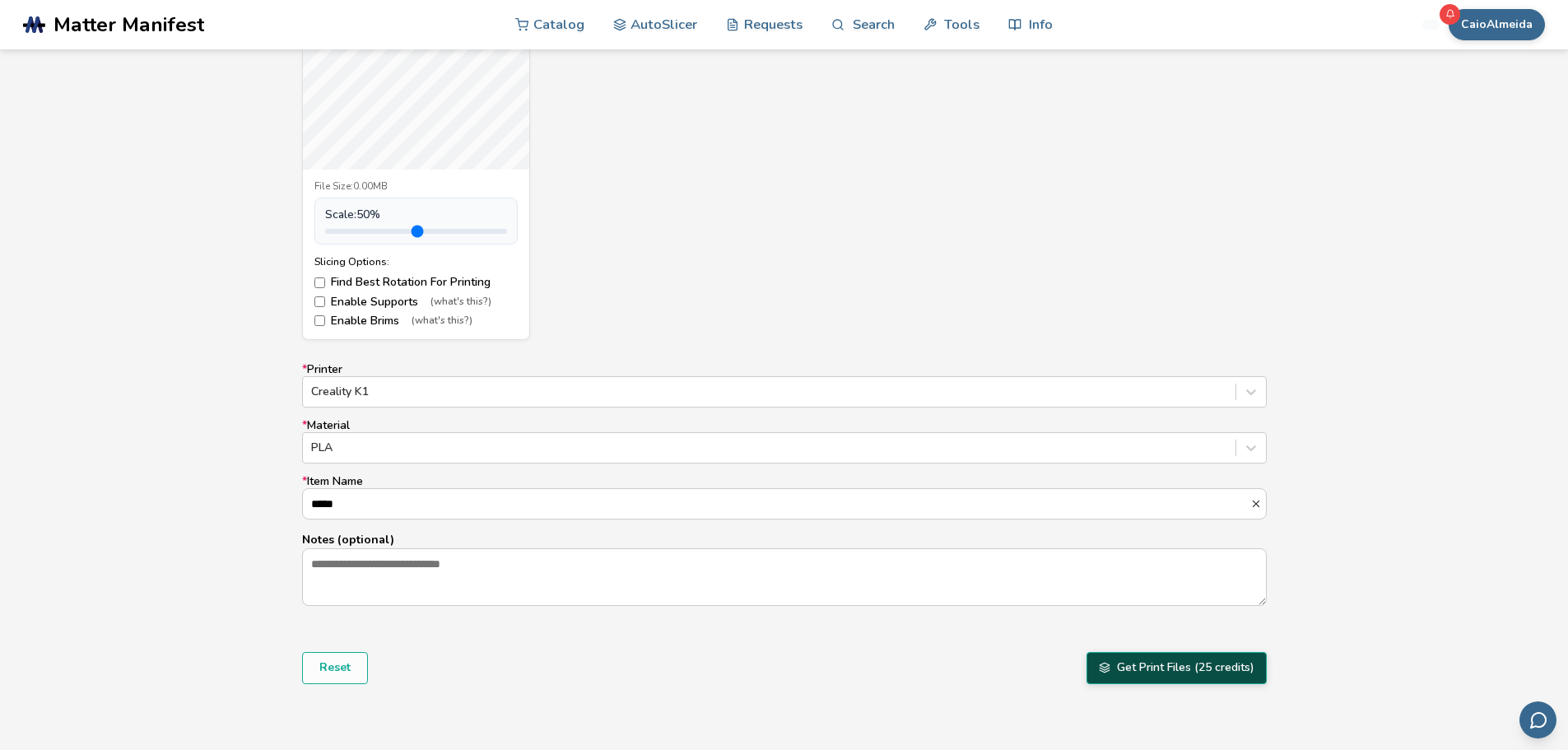
click at [1165, 668] on button "Get Print Files (25 credits)" at bounding box center [1176, 668] width 180 height 31
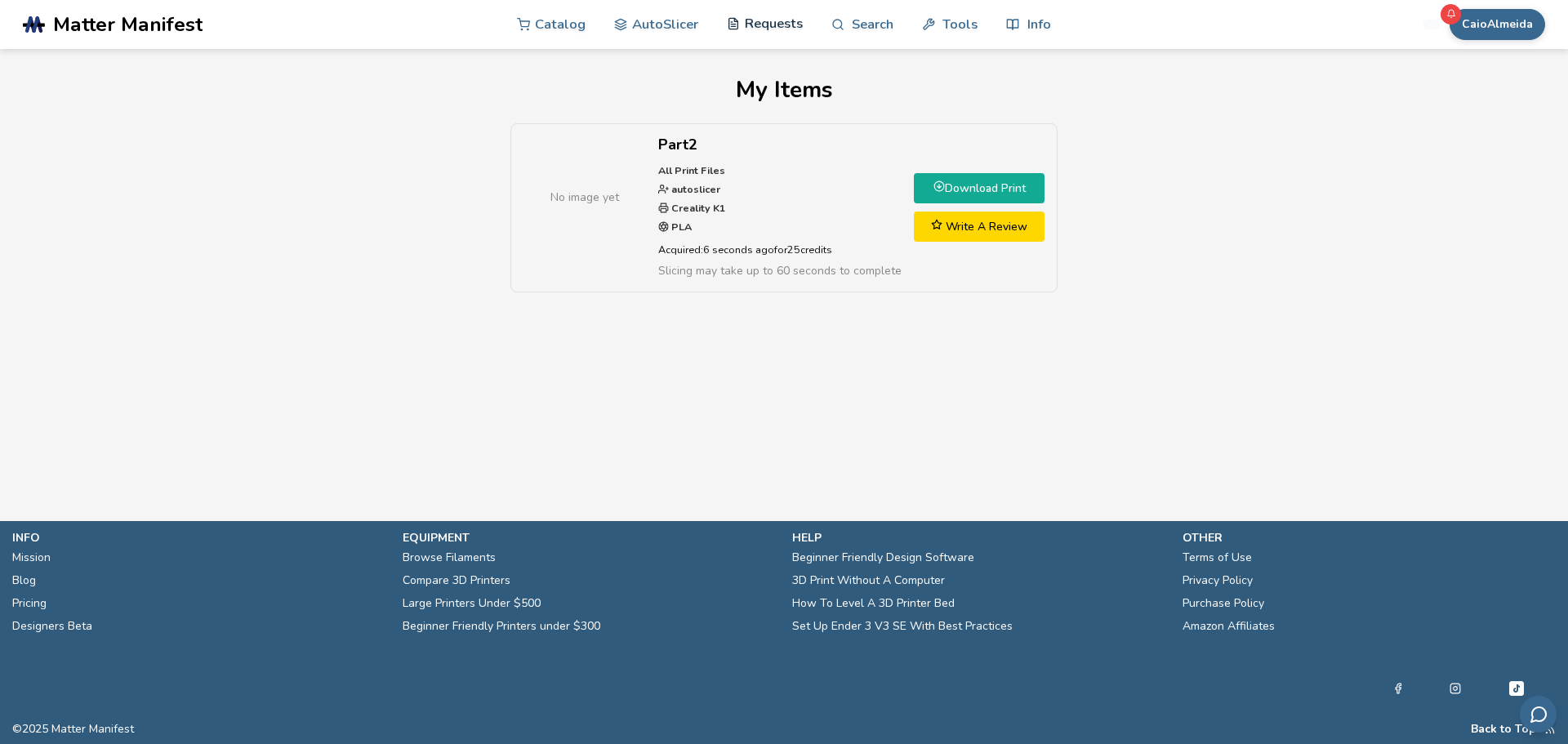
click at [770, 27] on link "Requests" at bounding box center [764, 23] width 76 height 49
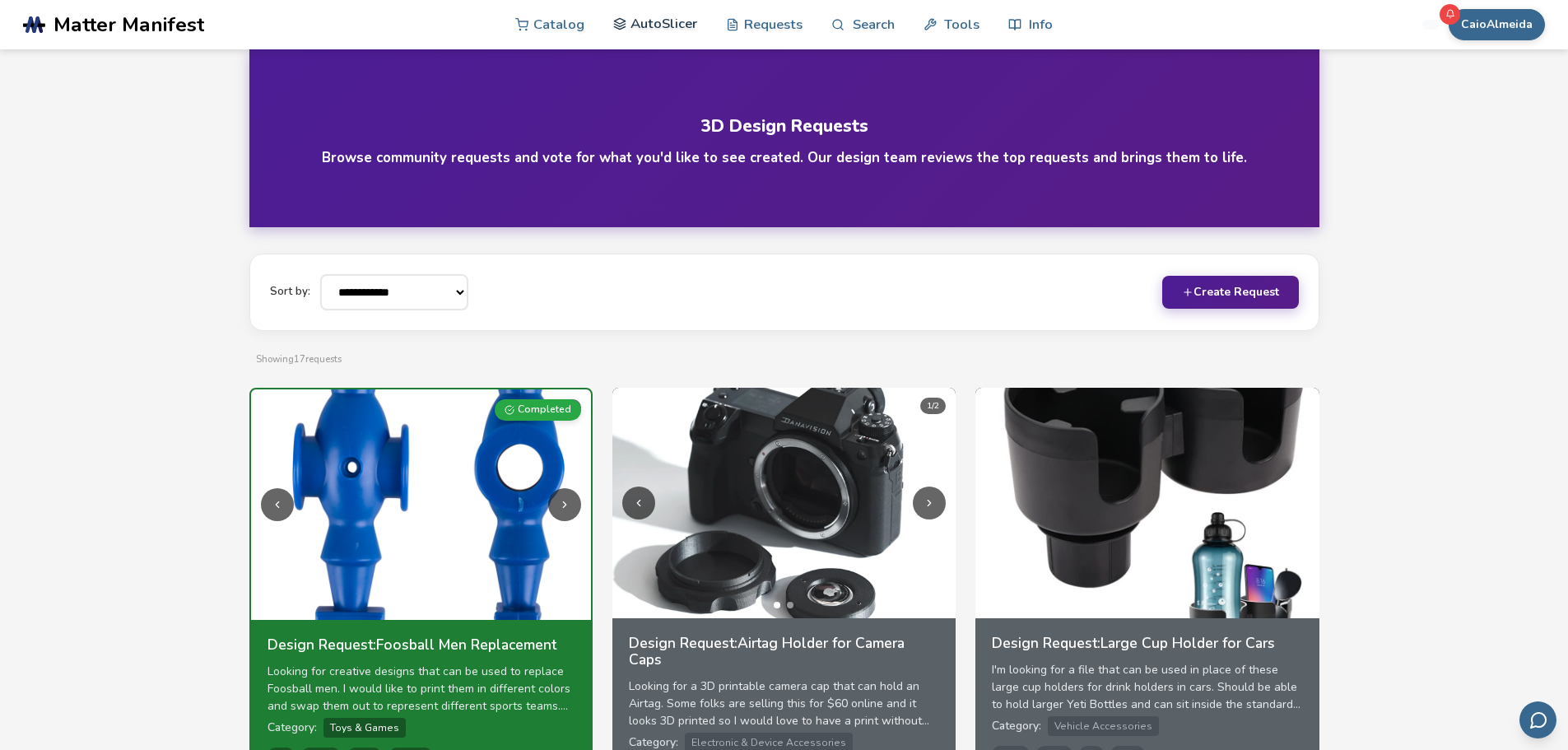
click at [640, 22] on link "AutoSlicer" at bounding box center [655, 23] width 85 height 49
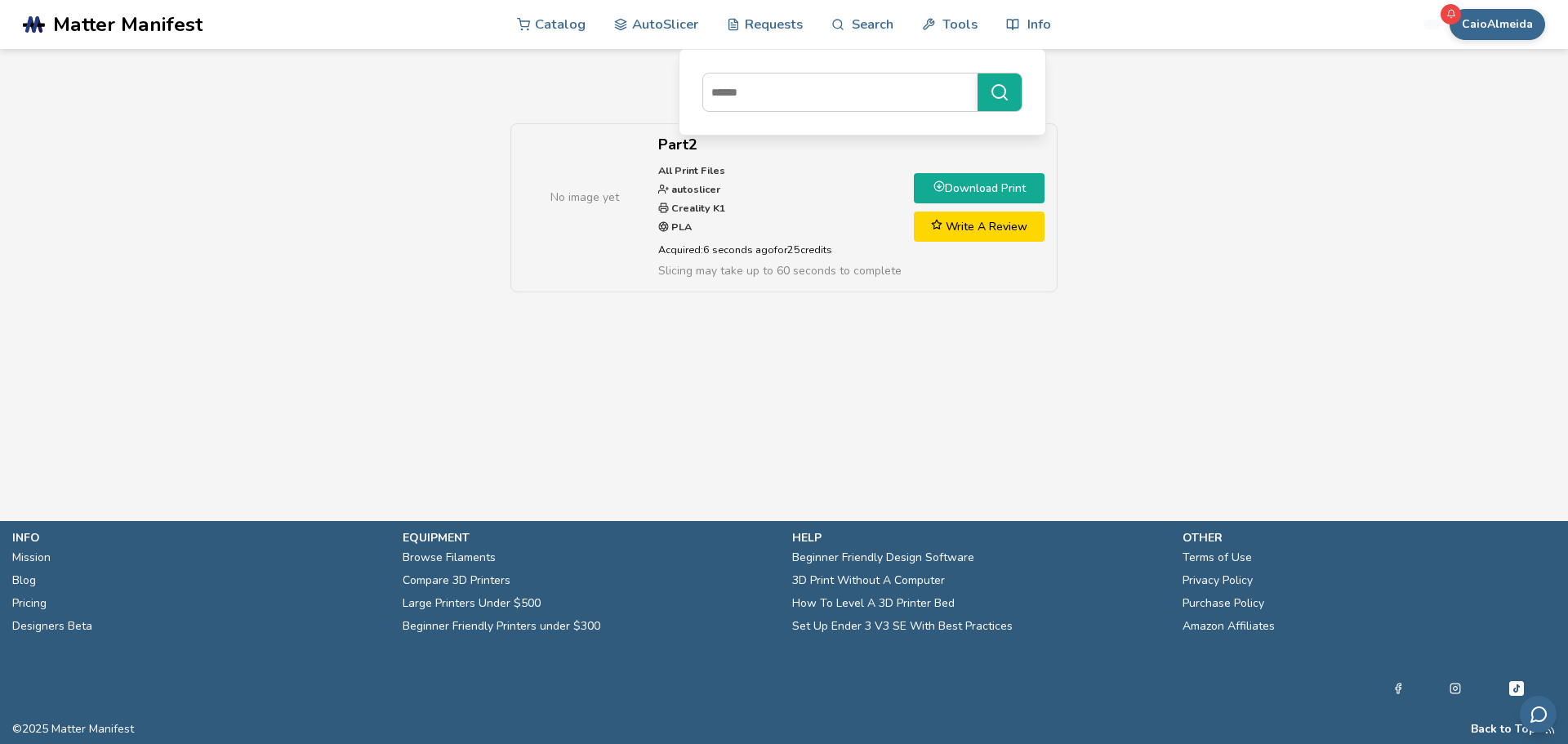
click at [1173, 398] on main "My Items No image yet Part2 All Print Files autoslicer Creality K1 PLA Acquired…" at bounding box center [784, 236] width 1568 height 472
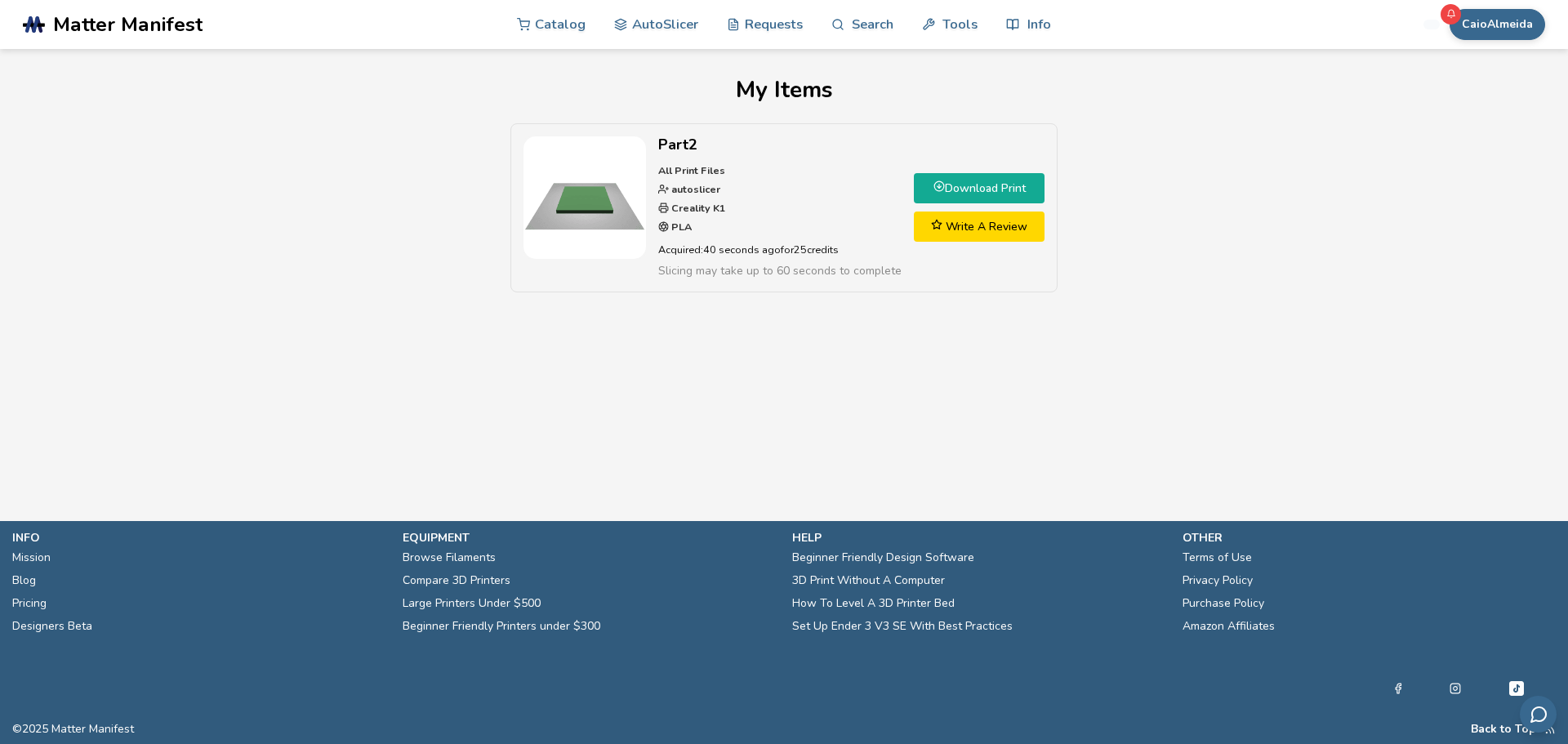
click at [992, 195] on link "Download Print" at bounding box center [979, 188] width 131 height 30
